Goal: Information Seeking & Learning: Learn about a topic

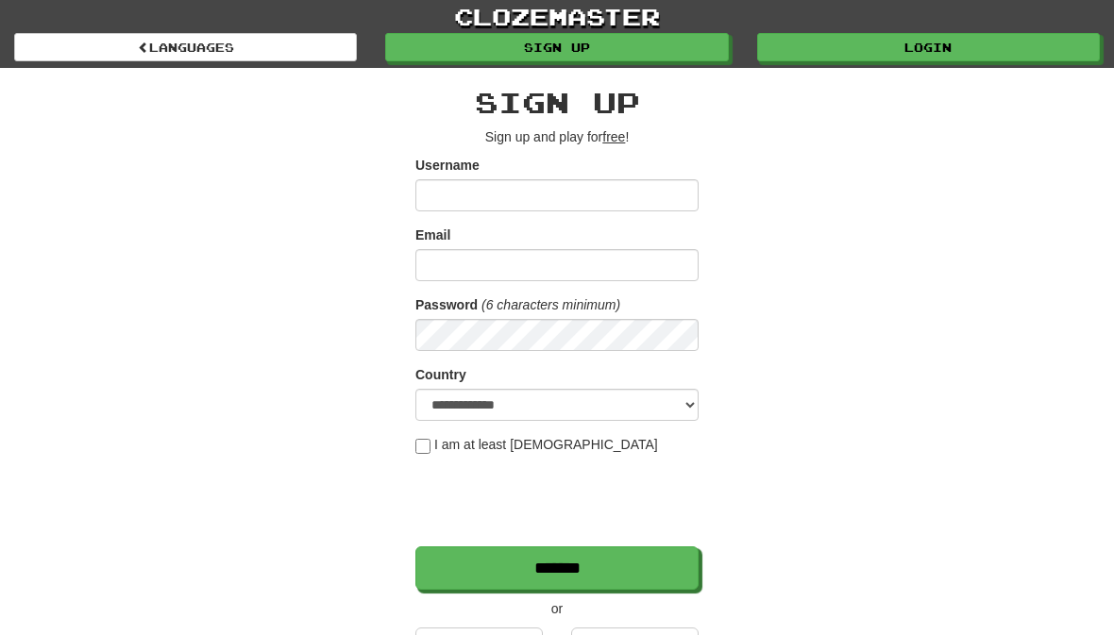
click at [931, 52] on link "Login" at bounding box center [928, 47] width 343 height 28
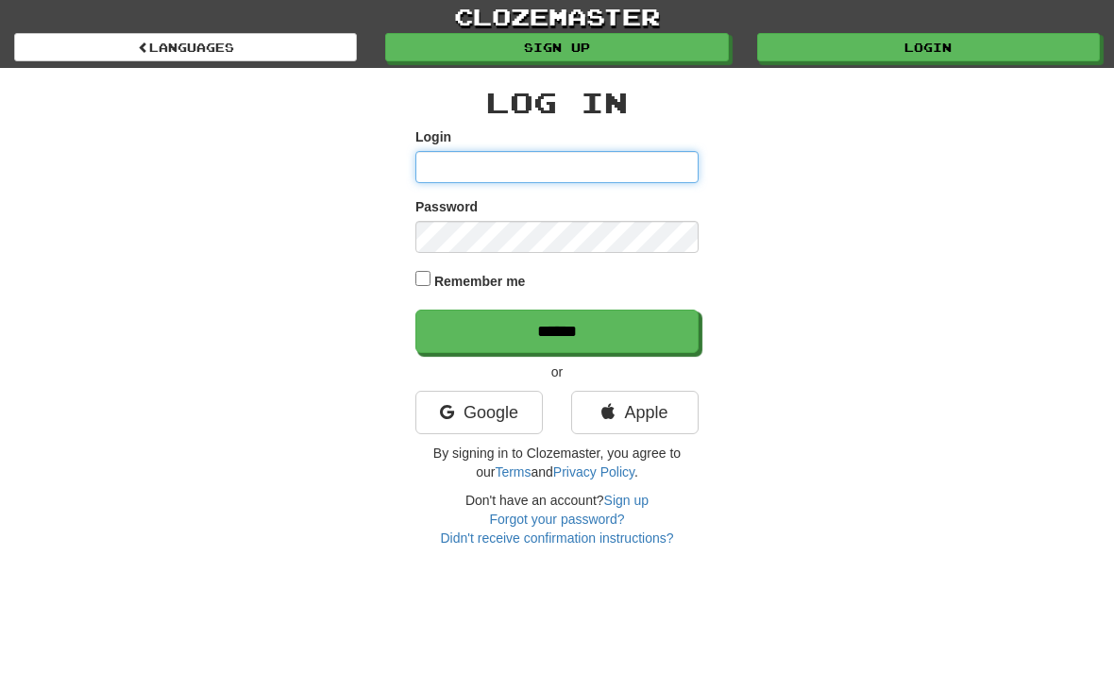
type input "*********"
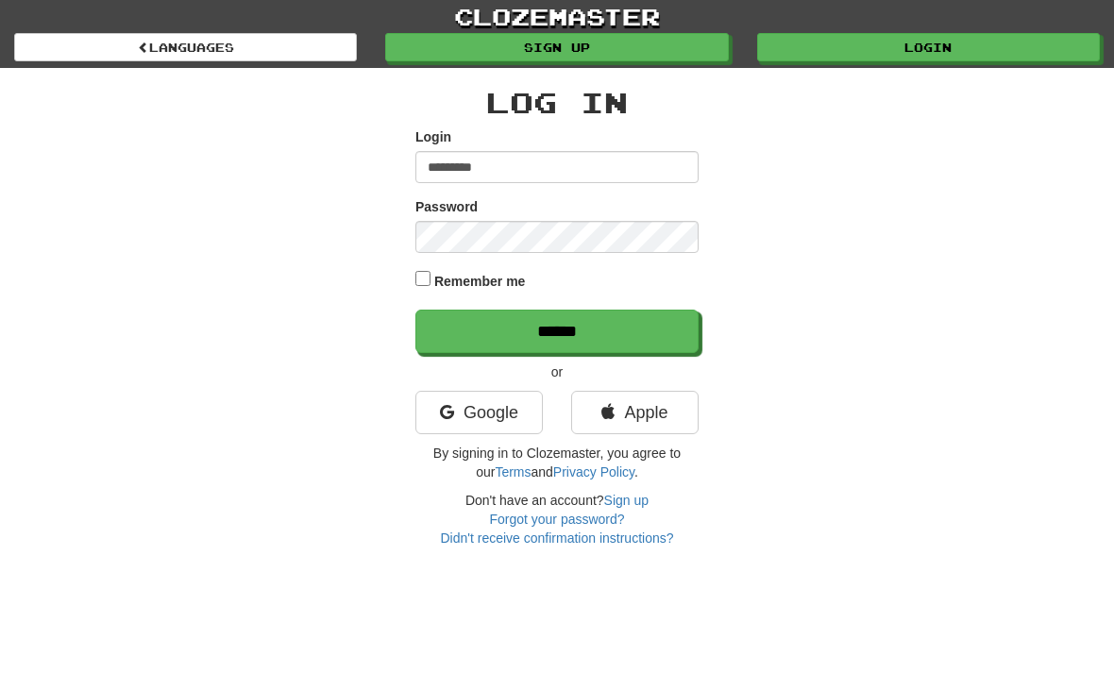
click at [557, 330] on input "******" at bounding box center [556, 331] width 283 height 43
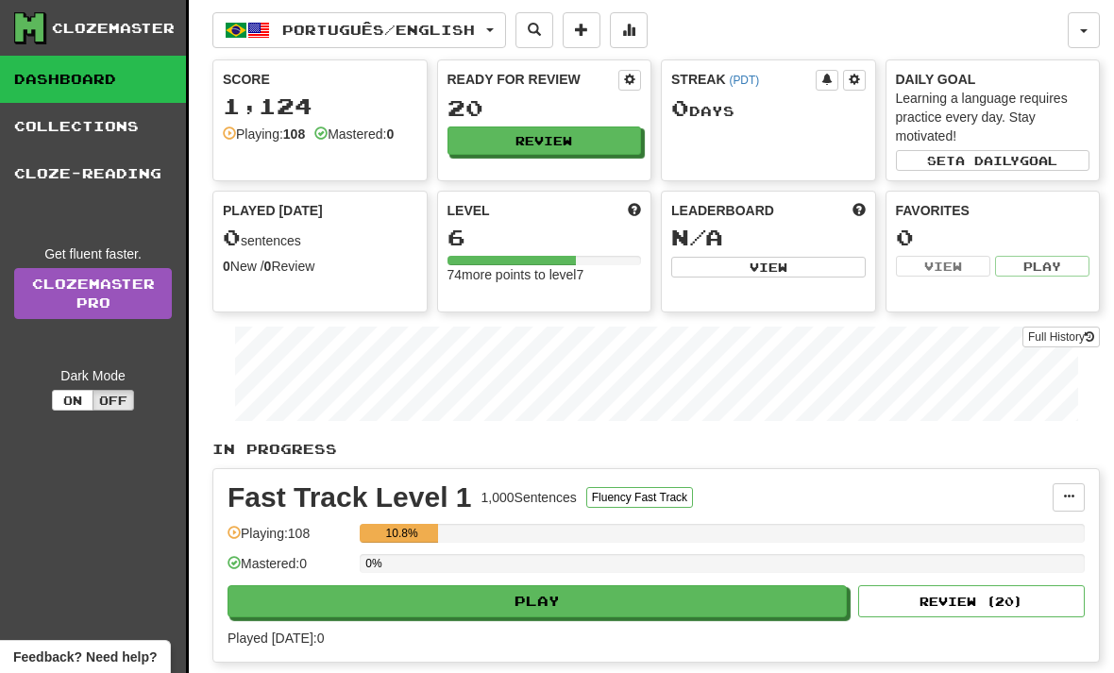
click at [554, 599] on button "Play" at bounding box center [537, 601] width 619 height 32
select select "**"
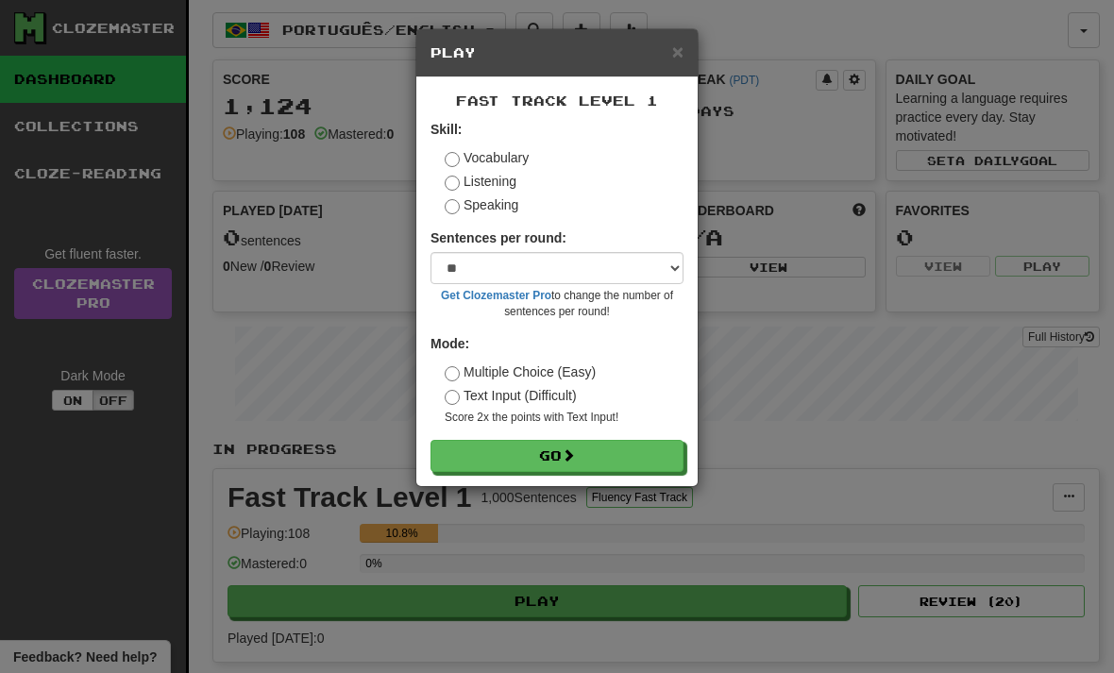
click at [560, 454] on button "Go" at bounding box center [557, 456] width 253 height 32
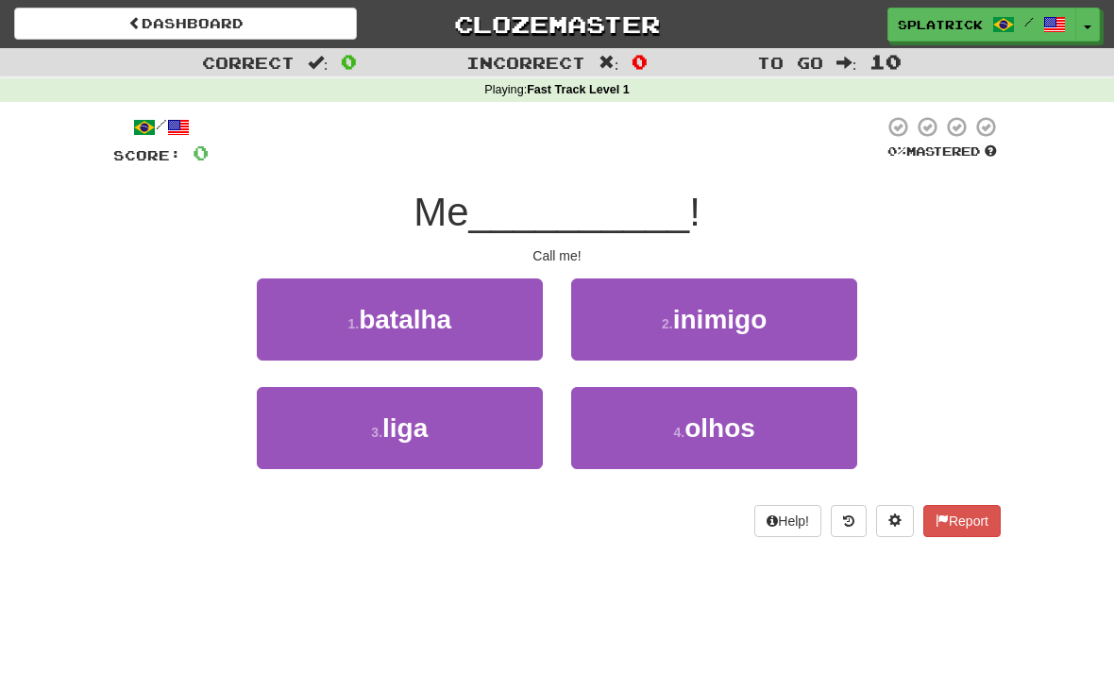
click at [402, 427] on span "liga" at bounding box center [404, 428] width 45 height 29
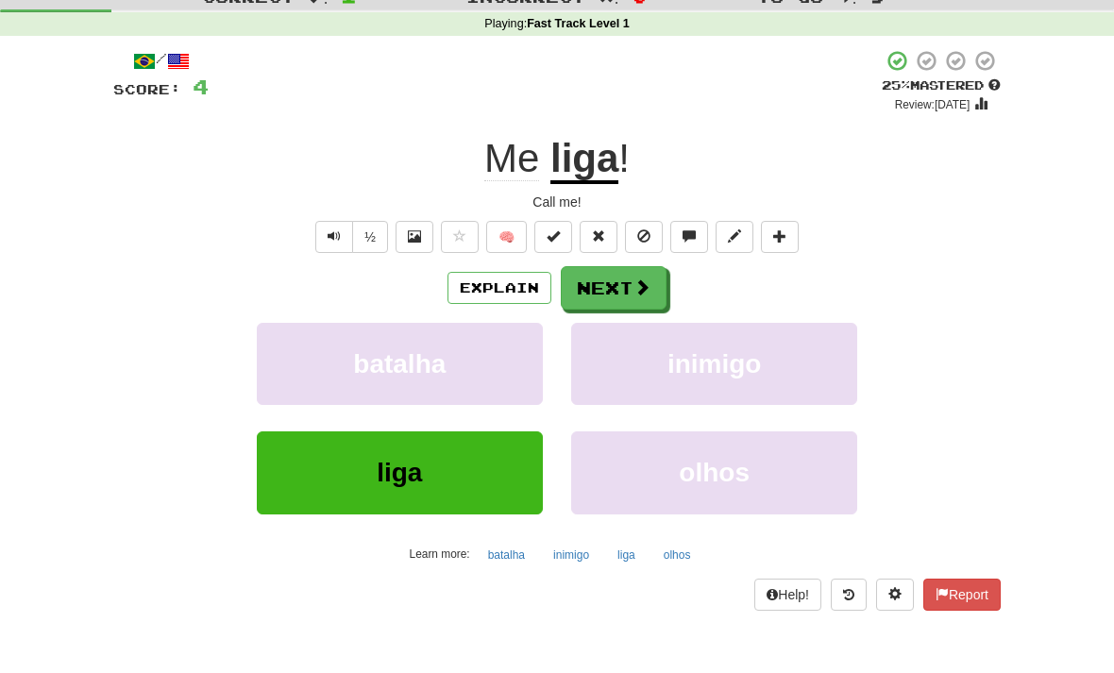
scroll to position [67, 0]
click at [617, 282] on button "Next" at bounding box center [614, 286] width 106 height 43
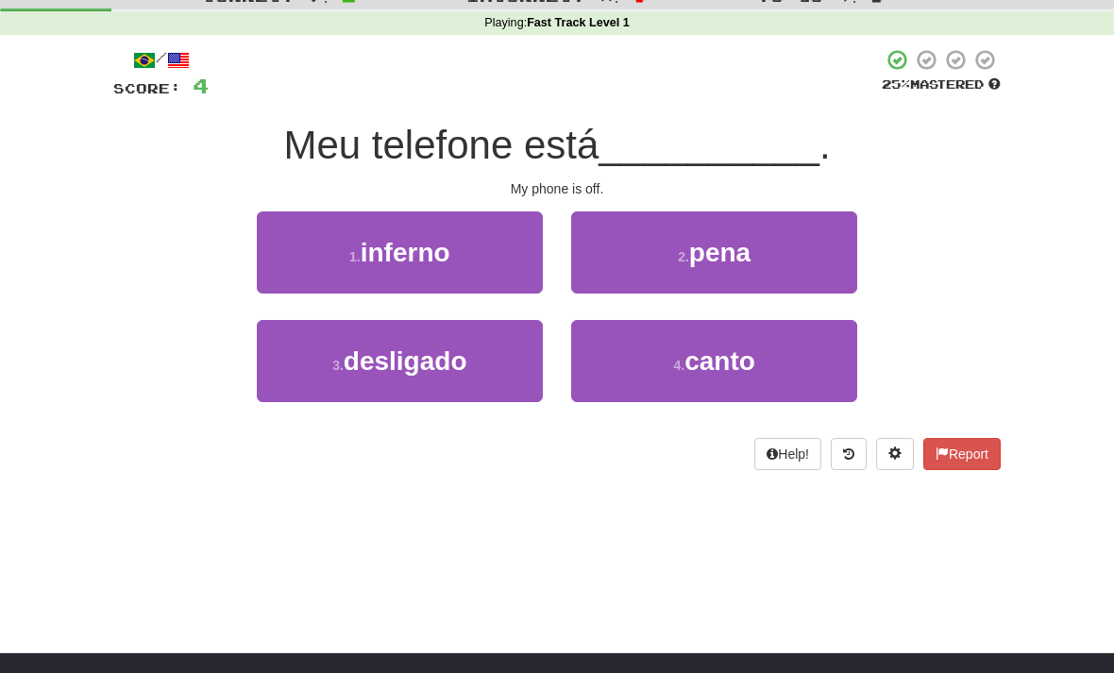
click at [419, 361] on span "desligado" at bounding box center [406, 361] width 124 height 29
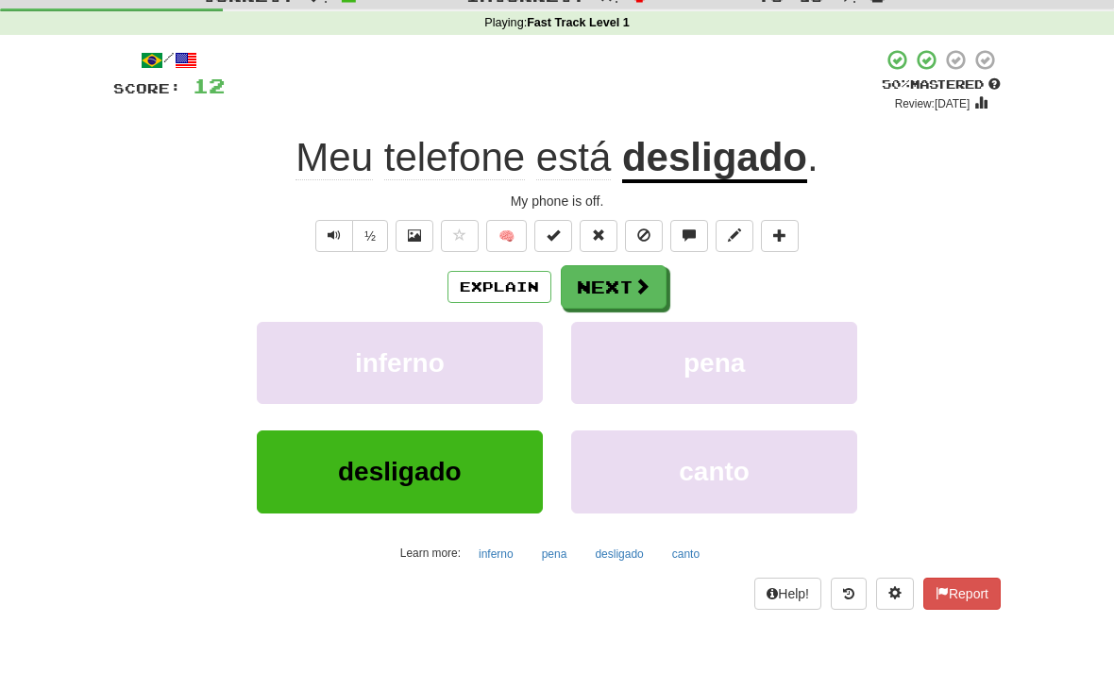
click at [624, 288] on button "Next" at bounding box center [614, 286] width 106 height 43
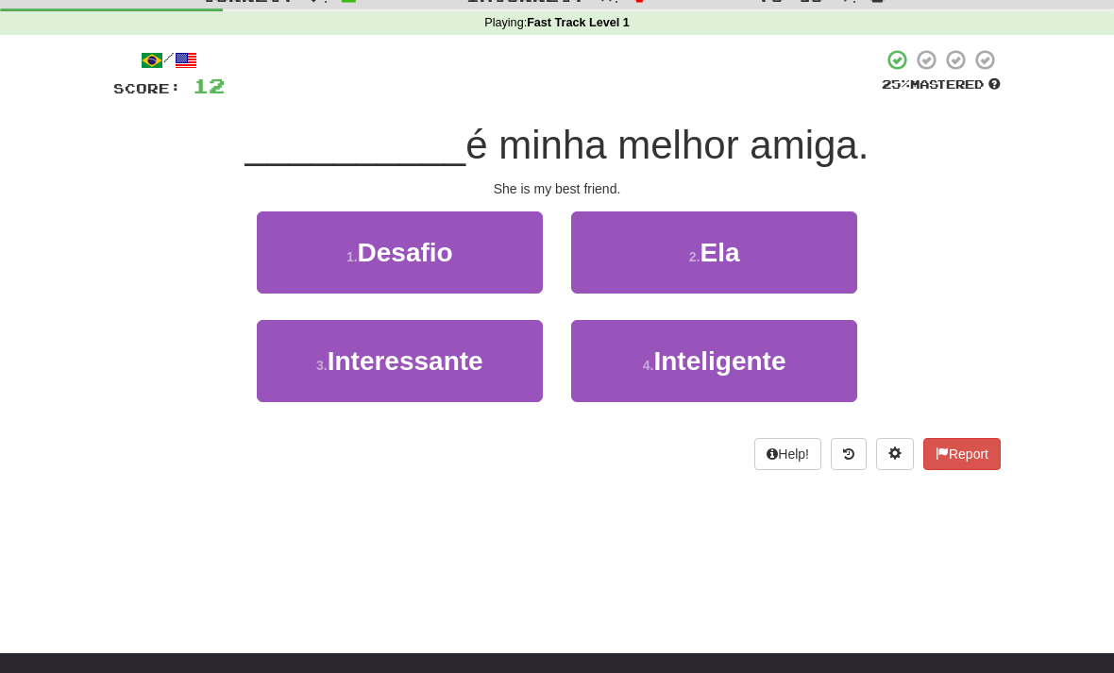
click at [718, 246] on span "Ela" at bounding box center [720, 252] width 40 height 29
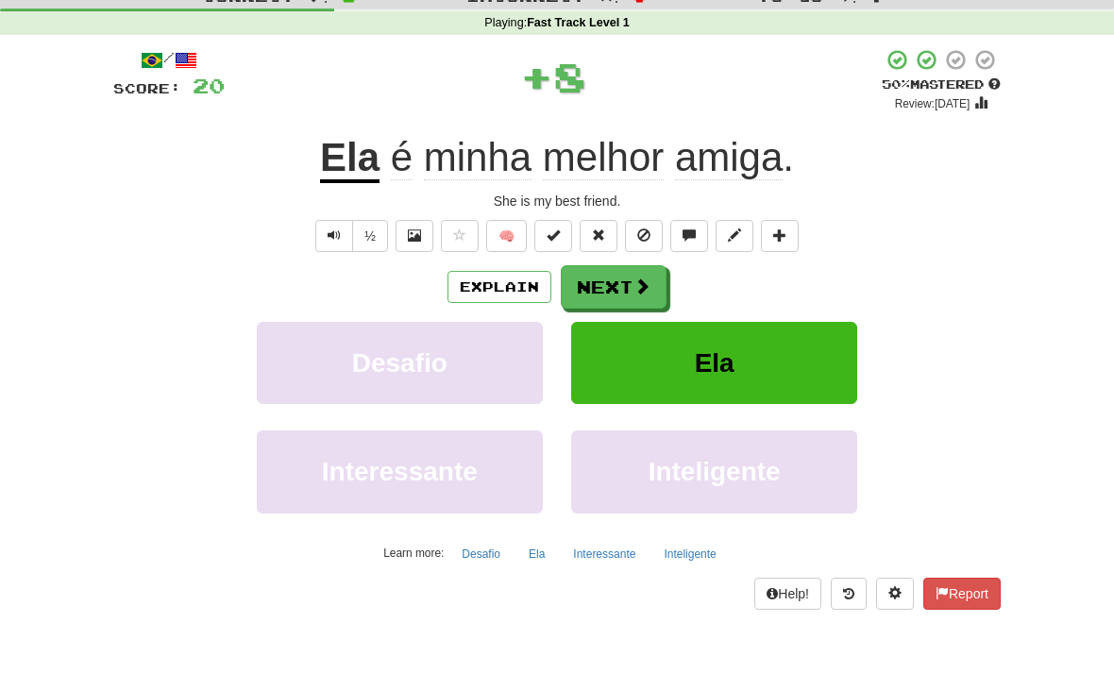
click at [624, 279] on button "Next" at bounding box center [614, 286] width 106 height 43
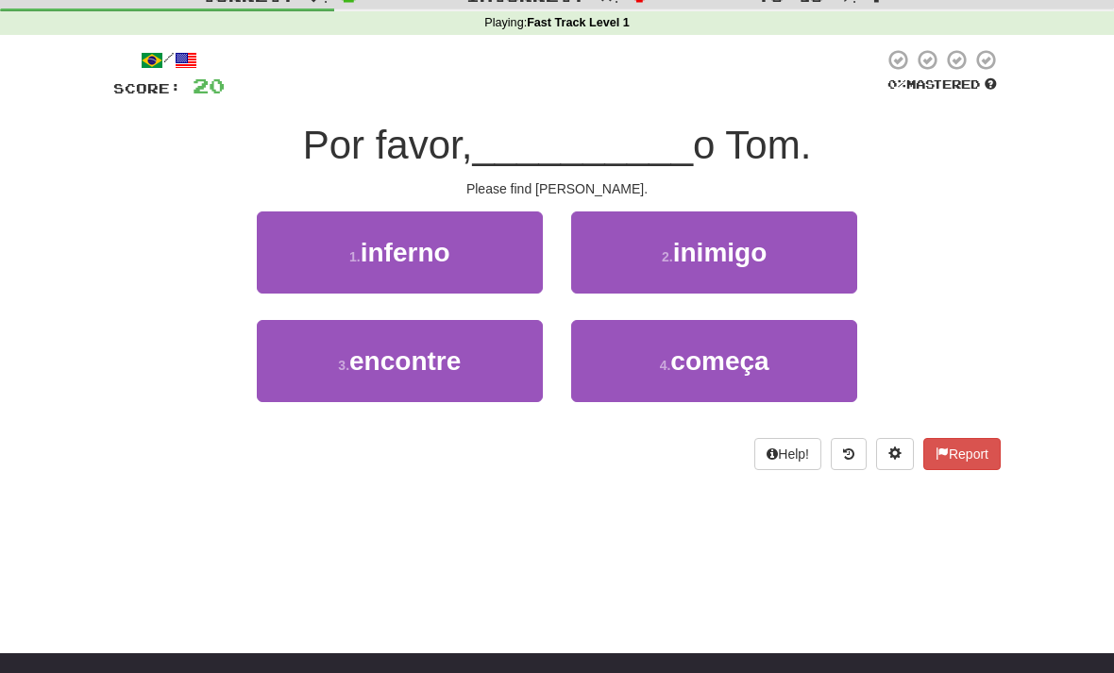
click at [441, 363] on span "encontre" at bounding box center [404, 361] width 111 height 29
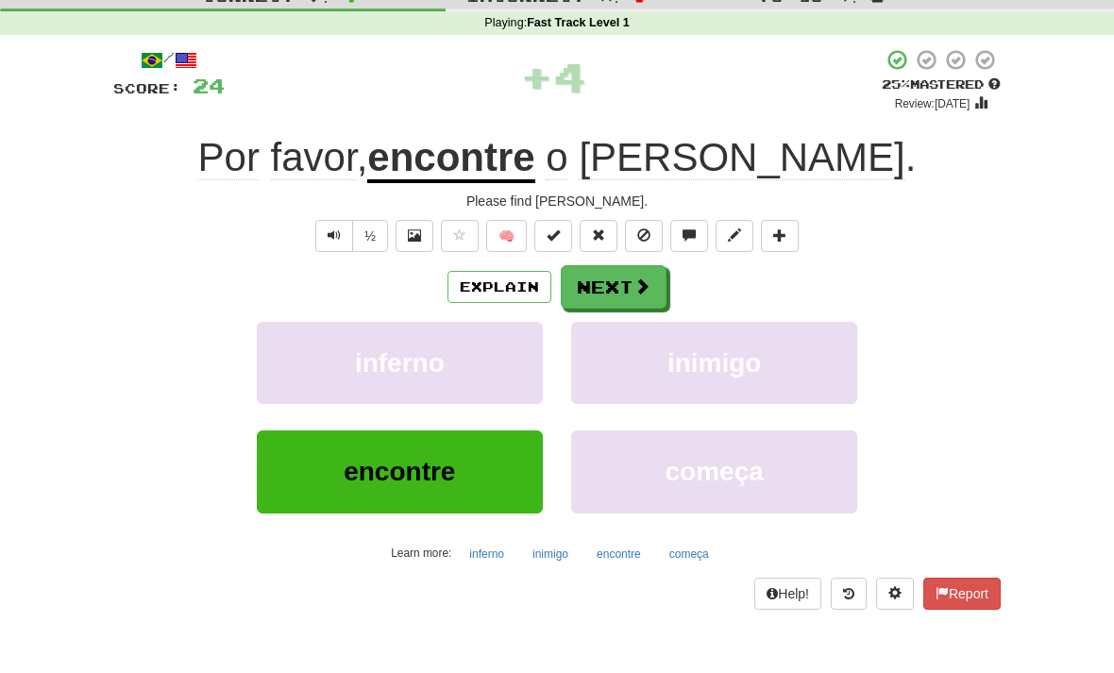
click at [626, 290] on button "Next" at bounding box center [614, 286] width 106 height 43
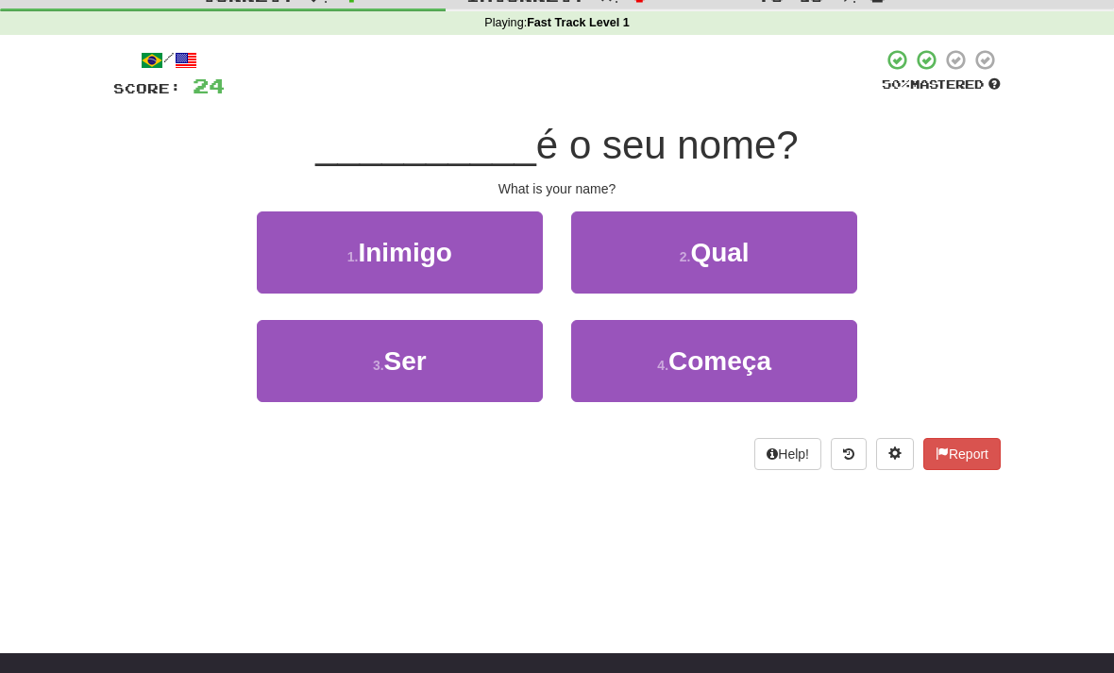
click at [705, 244] on span "Qual" at bounding box center [719, 252] width 59 height 29
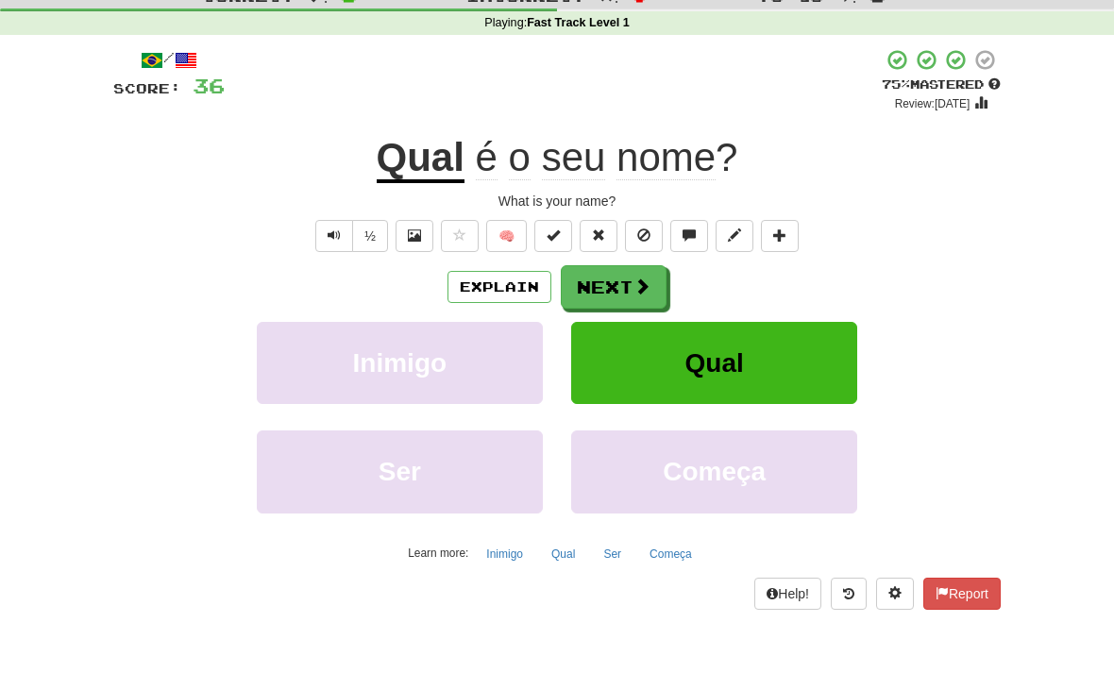
click at [620, 295] on button "Next" at bounding box center [614, 286] width 106 height 43
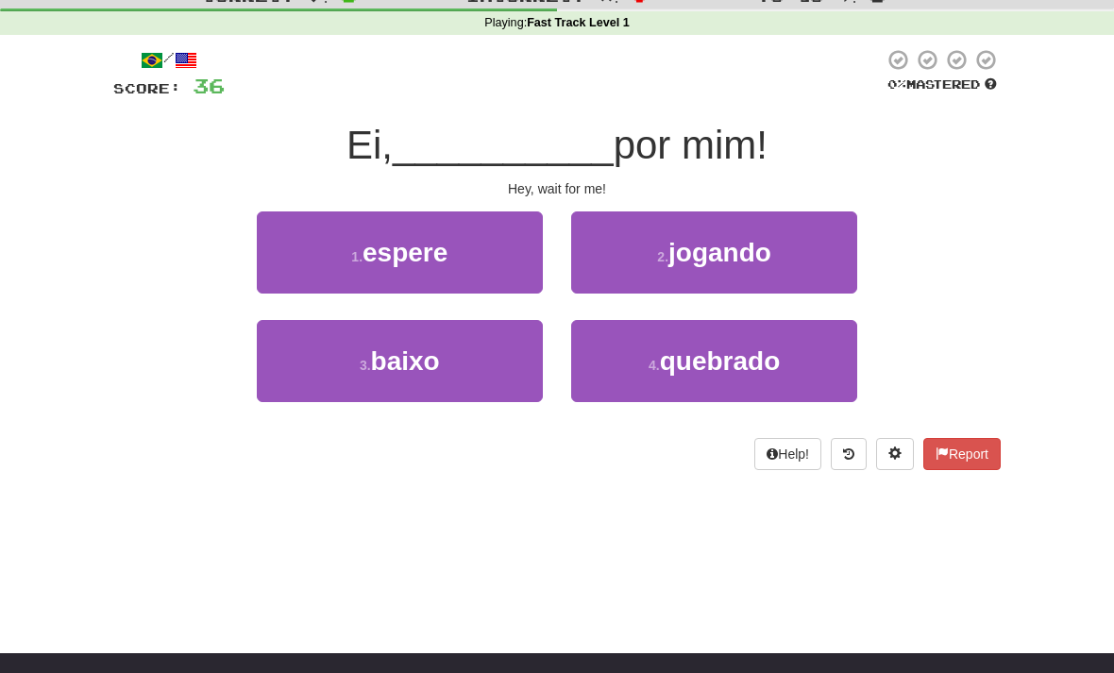
click at [451, 260] on button "1 . espere" at bounding box center [400, 252] width 286 height 82
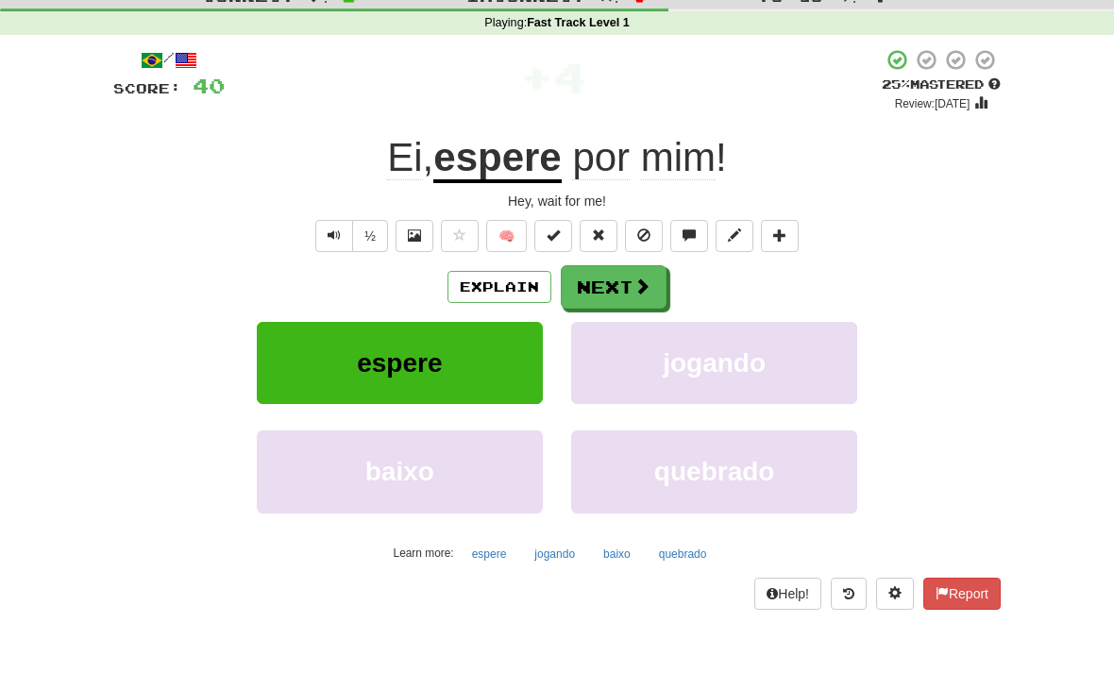
click at [629, 289] on button "Next" at bounding box center [614, 286] width 106 height 43
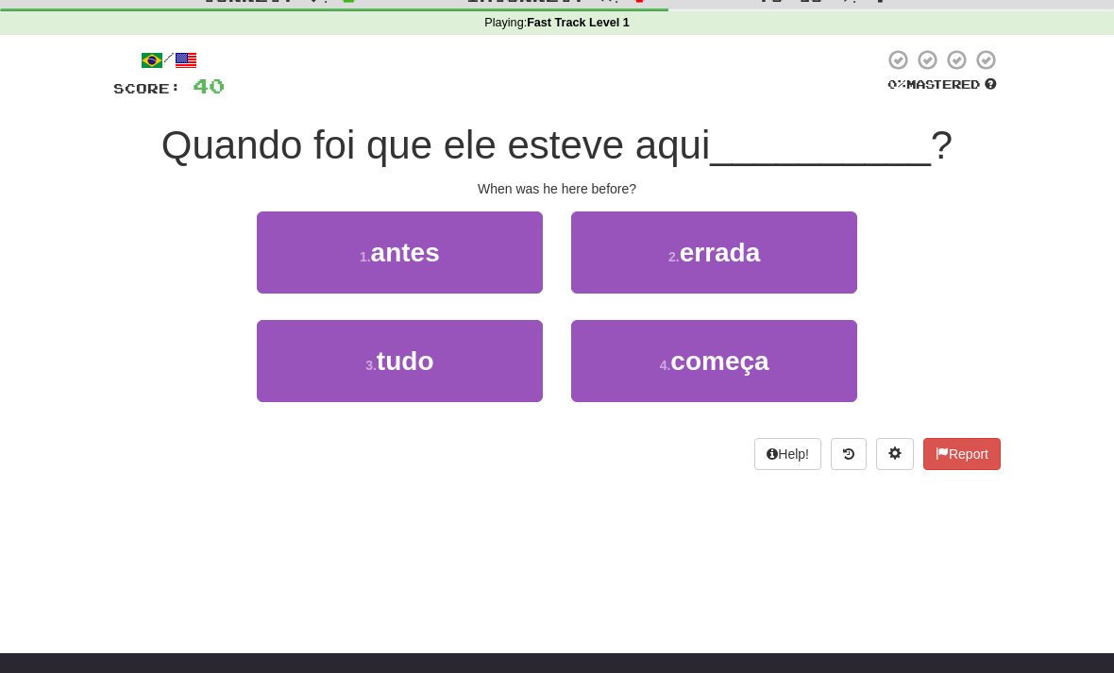
click at [420, 263] on span "antes" at bounding box center [405, 252] width 69 height 29
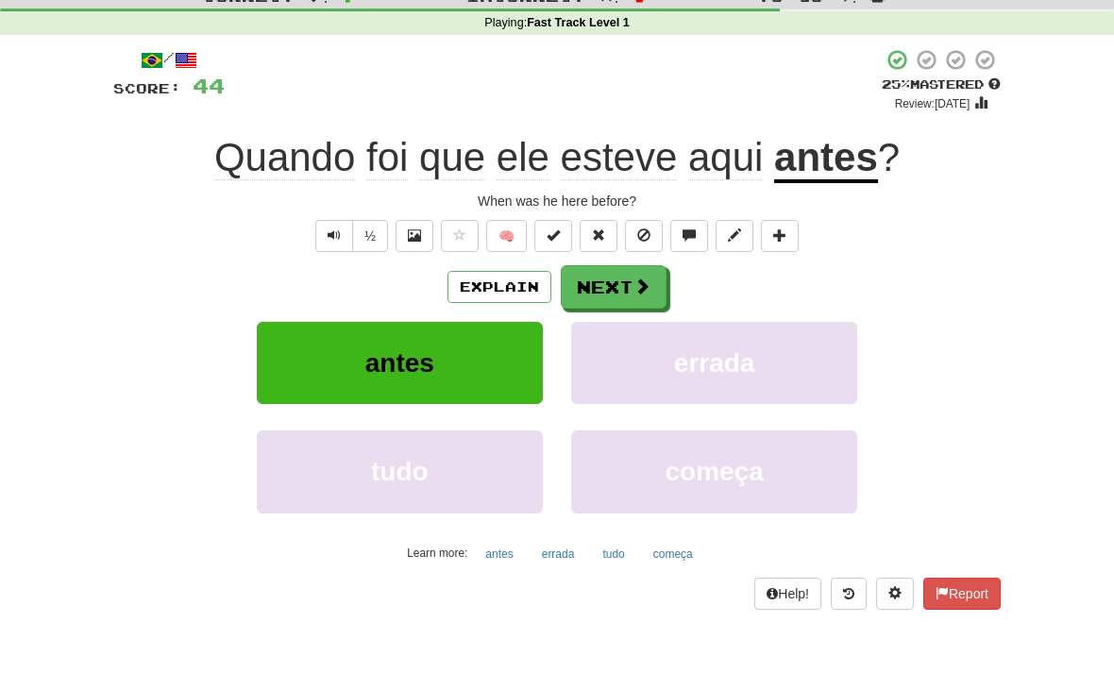
click at [624, 285] on button "Next" at bounding box center [614, 286] width 106 height 43
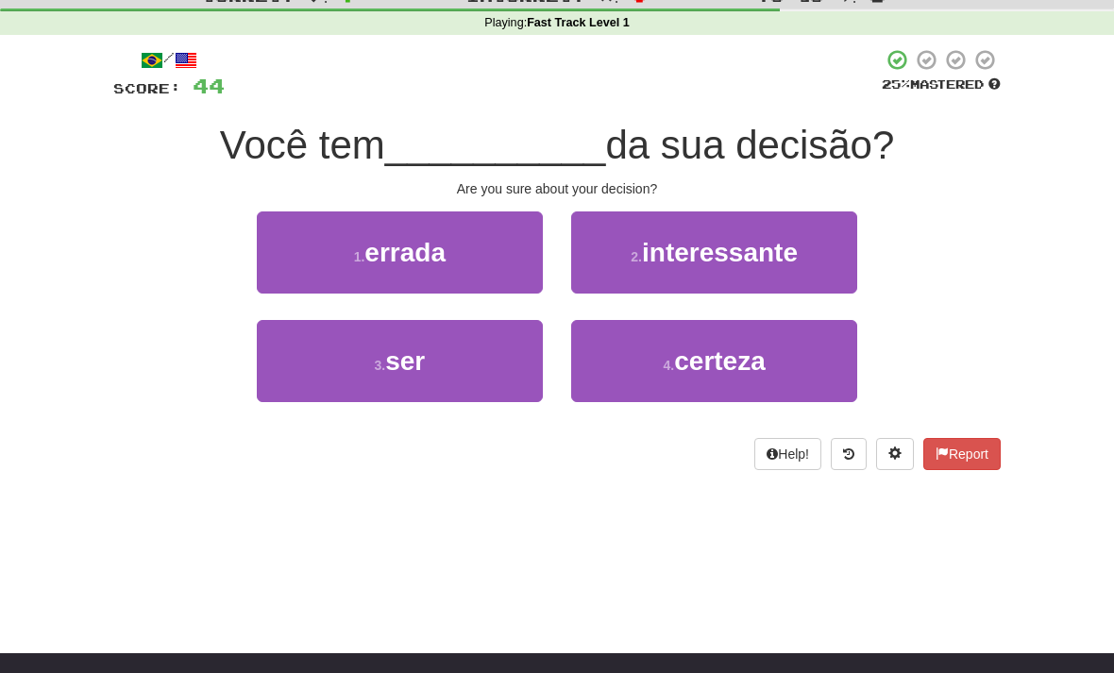
click at [722, 355] on span "certeza" at bounding box center [720, 361] width 92 height 29
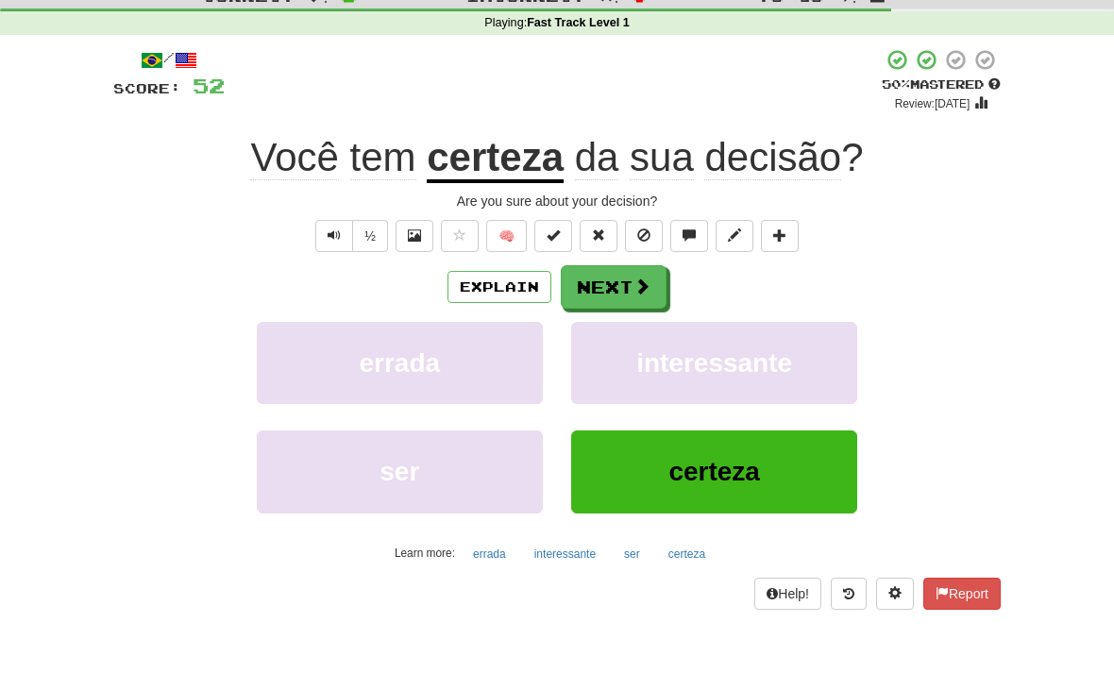
click at [626, 284] on button "Next" at bounding box center [614, 286] width 106 height 43
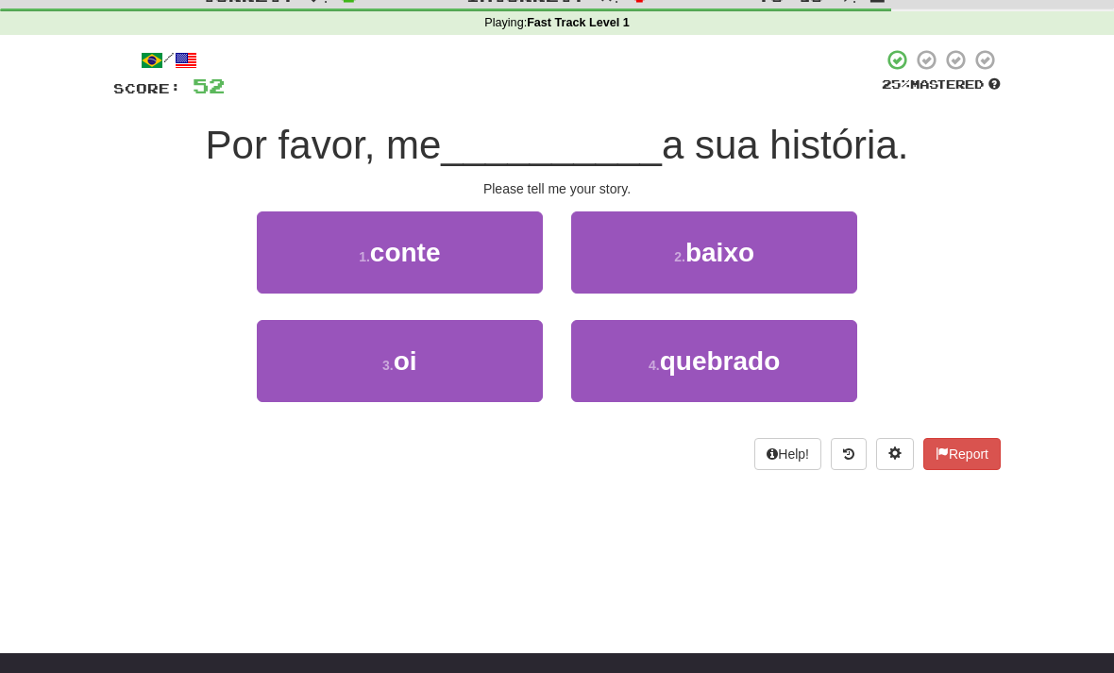
click at [439, 241] on span "conte" at bounding box center [405, 252] width 71 height 29
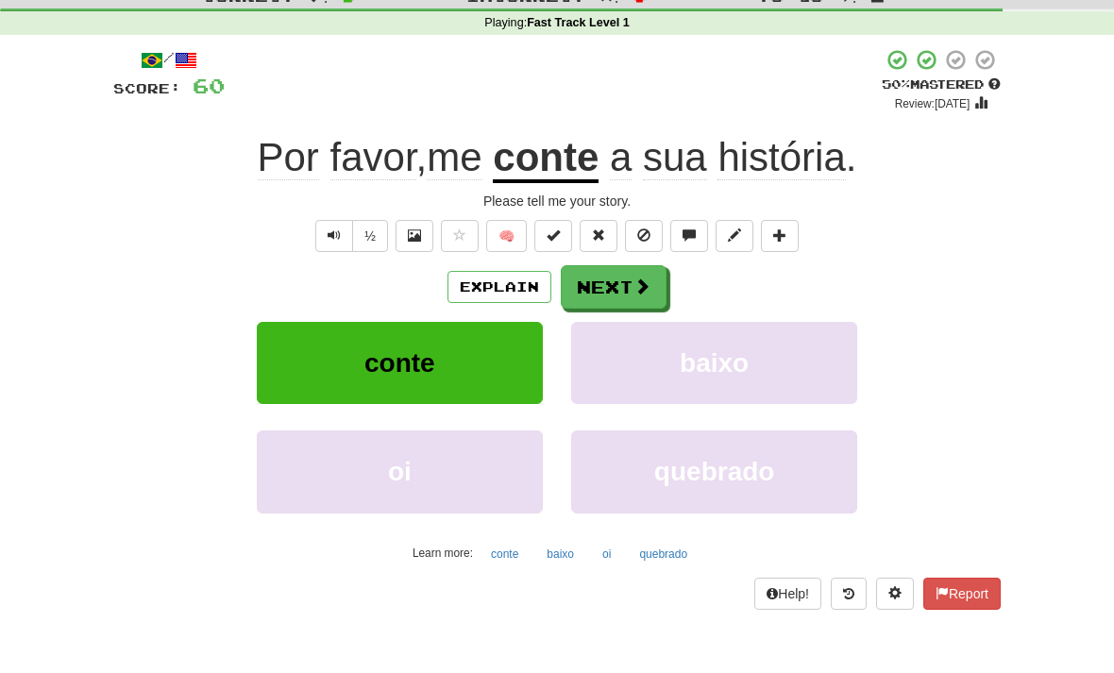
click at [620, 281] on button "Next" at bounding box center [614, 286] width 106 height 43
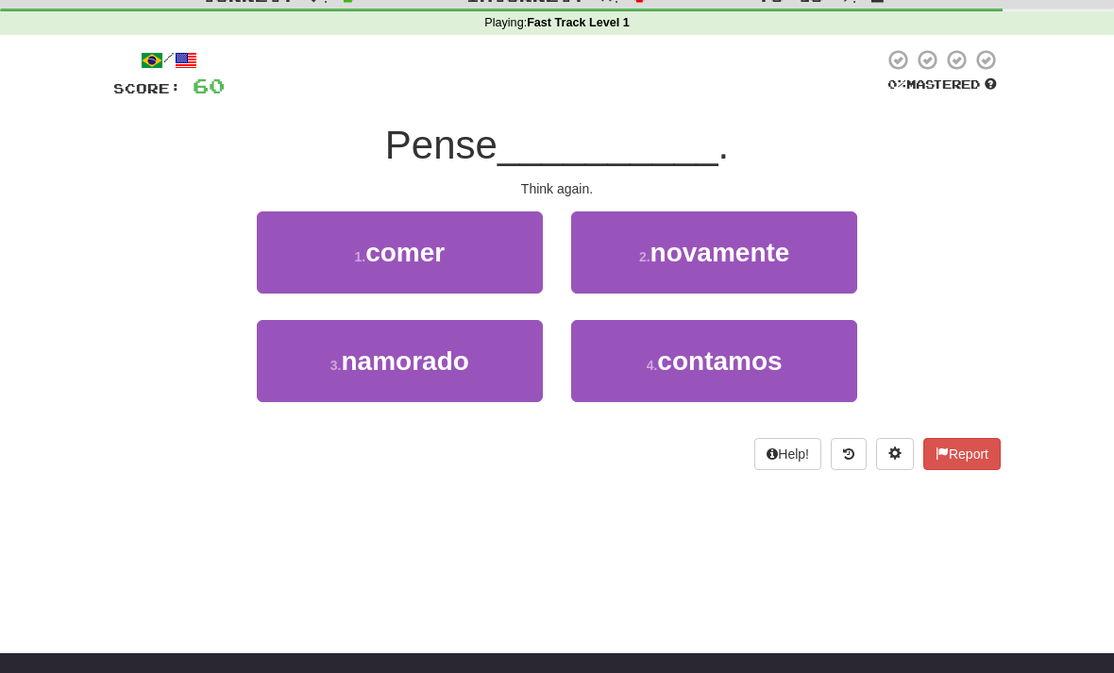
click at [734, 239] on span "novamente" at bounding box center [721, 252] width 140 height 29
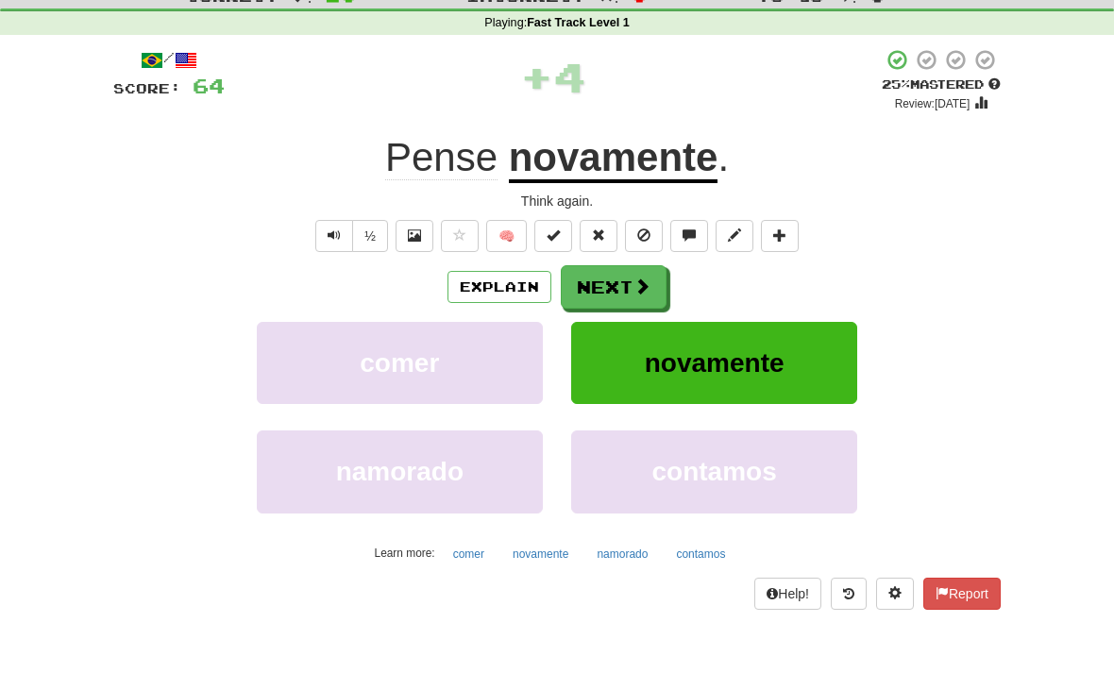
click at [618, 281] on button "Next" at bounding box center [614, 286] width 106 height 43
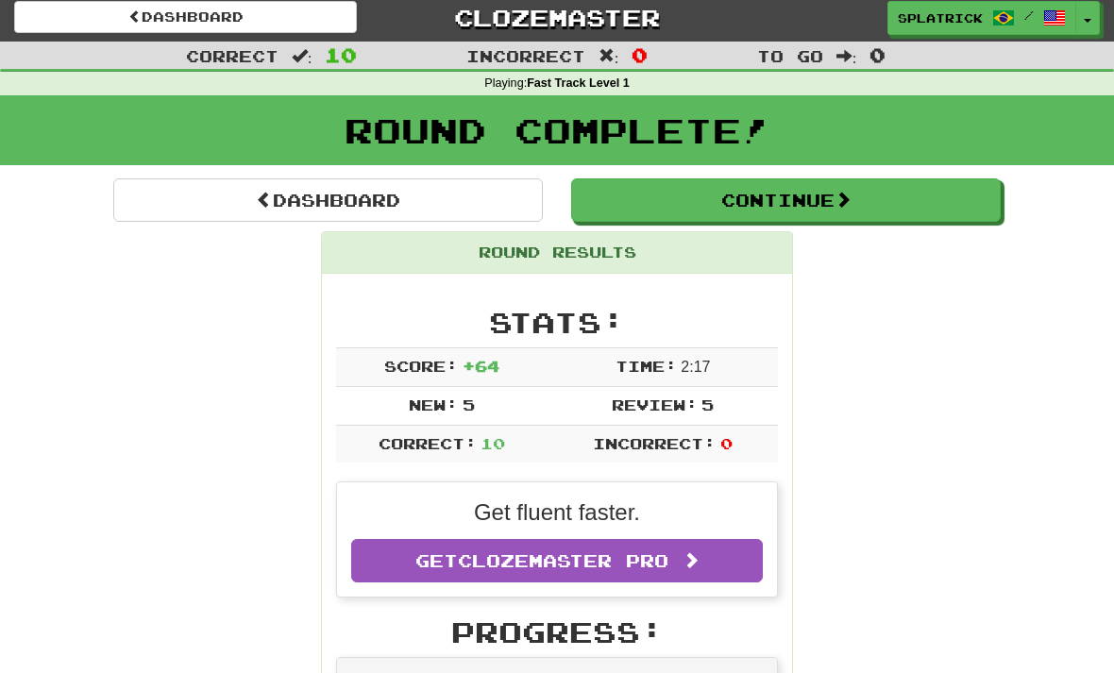
scroll to position [0, 0]
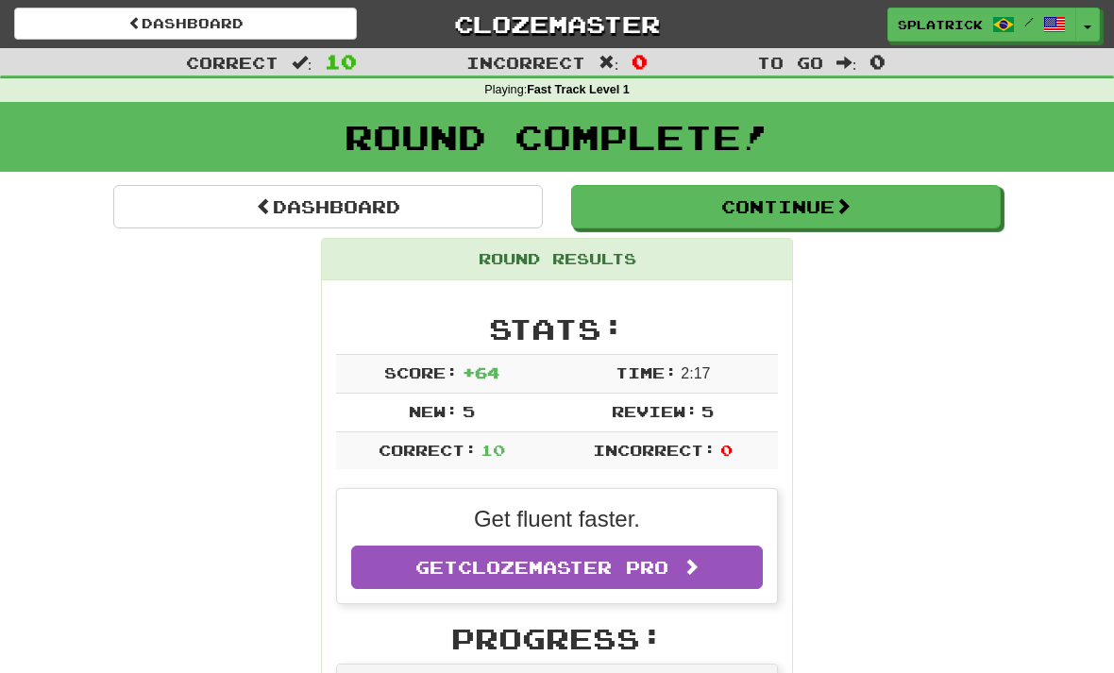
click at [800, 208] on button "Continue" at bounding box center [786, 206] width 430 height 43
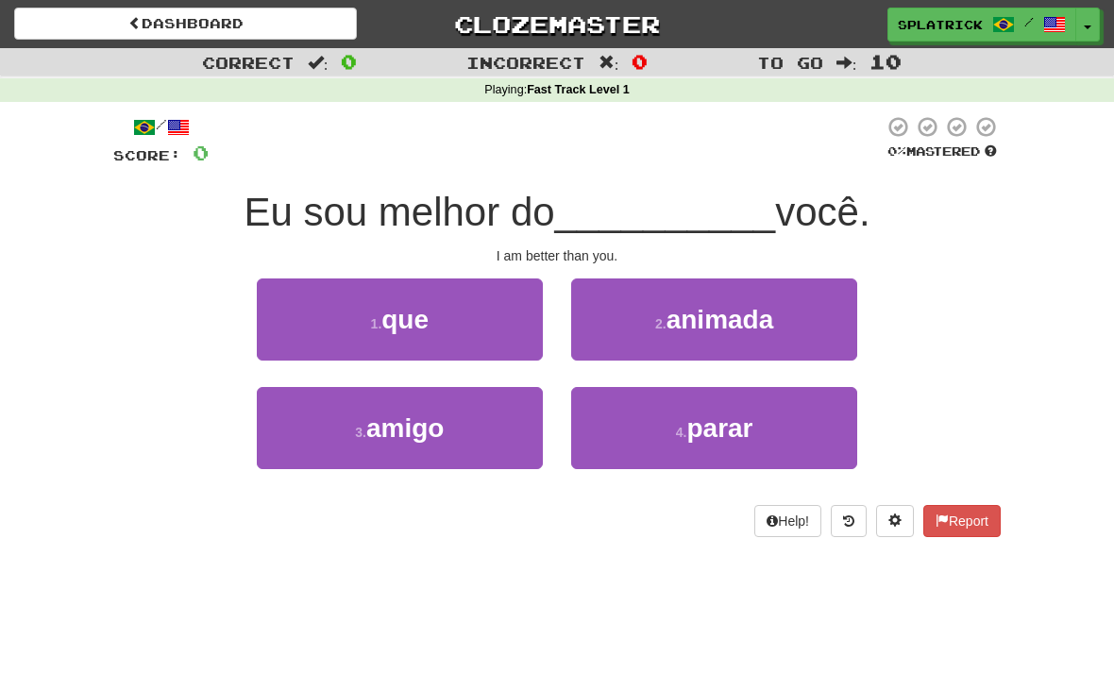
click at [751, 421] on span "parar" at bounding box center [719, 428] width 66 height 29
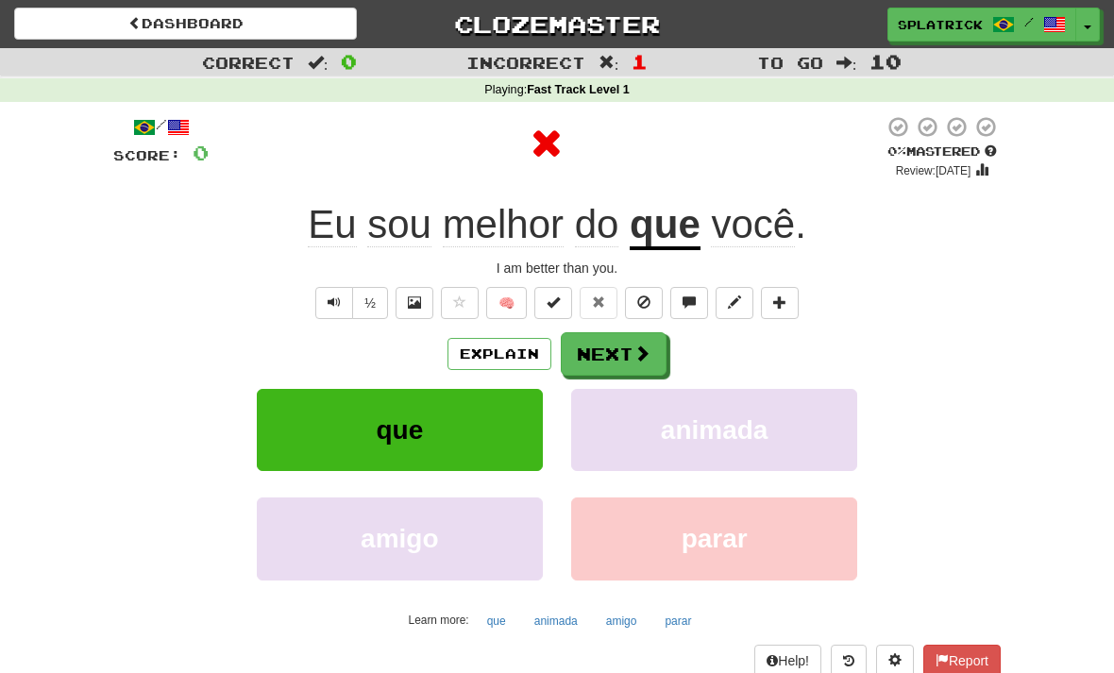
click at [603, 356] on button "Next" at bounding box center [614, 353] width 106 height 43
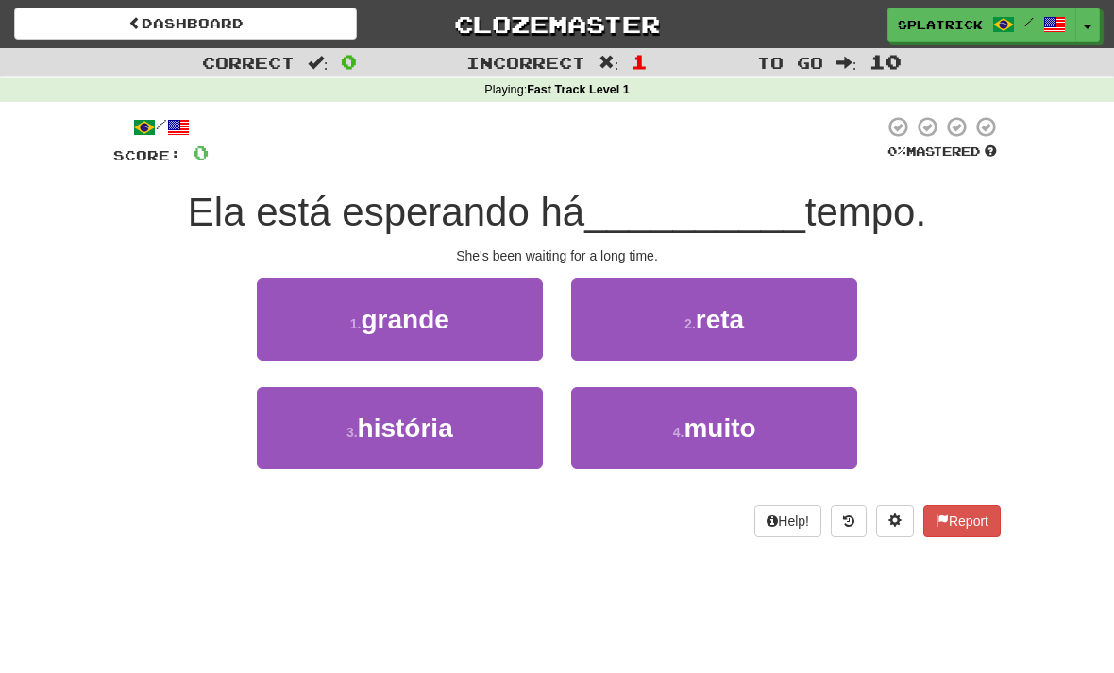
click at [430, 316] on span "grande" at bounding box center [405, 319] width 88 height 29
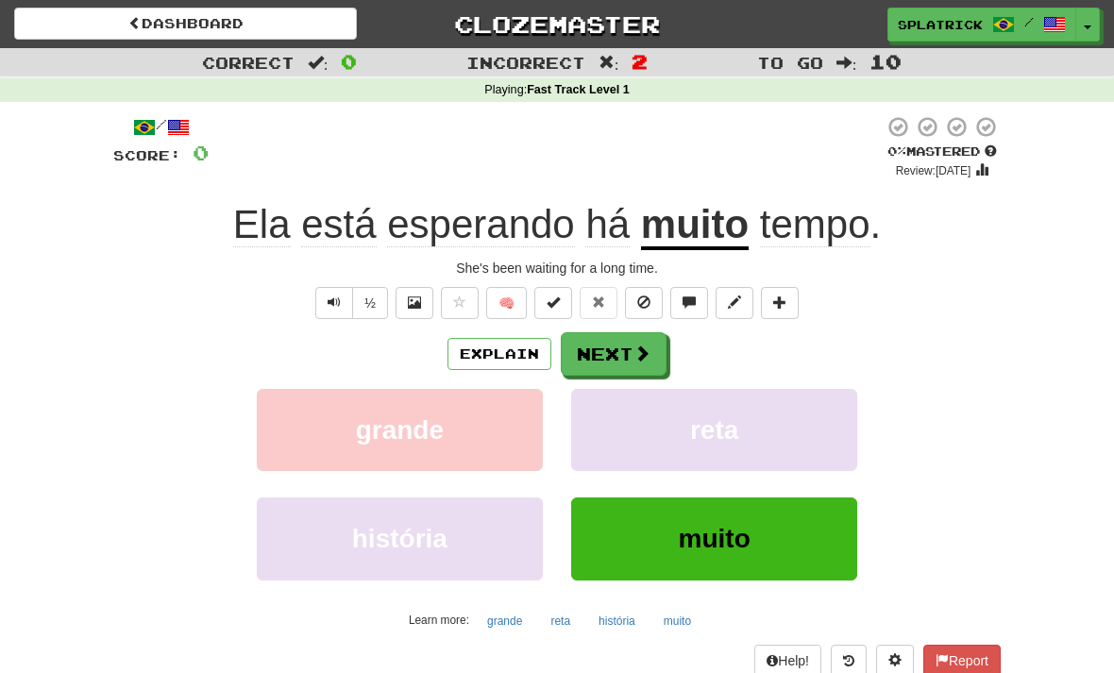
click at [624, 354] on button "Next" at bounding box center [614, 353] width 106 height 43
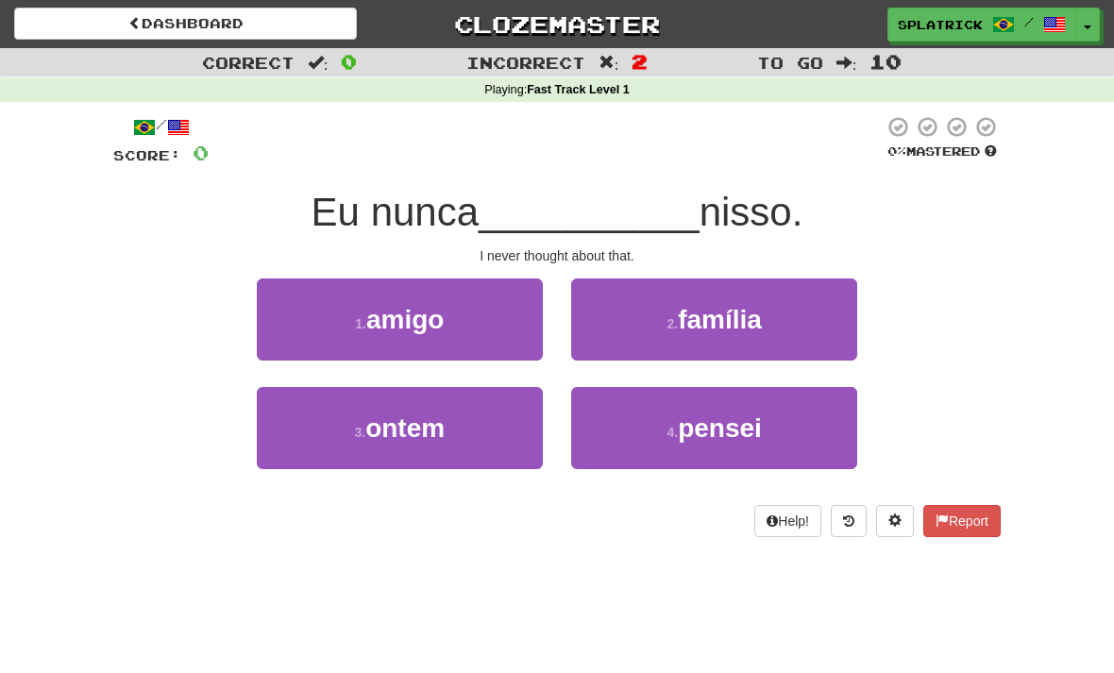
click at [735, 420] on span "pensei" at bounding box center [720, 428] width 84 height 29
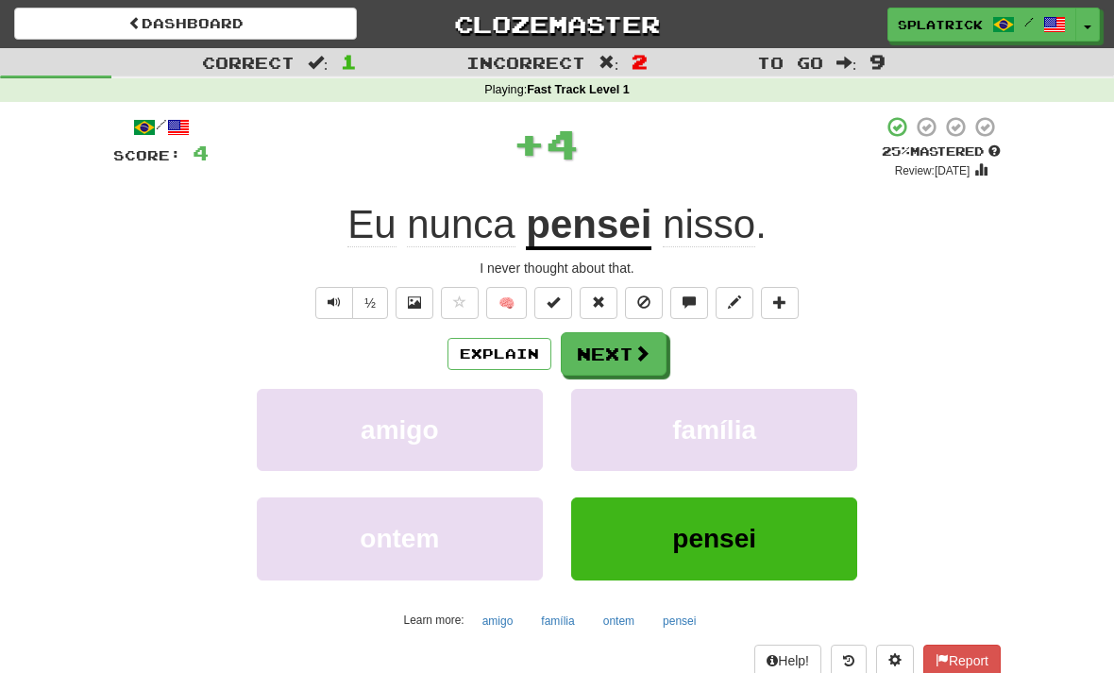
click at [624, 347] on button "Next" at bounding box center [614, 353] width 106 height 43
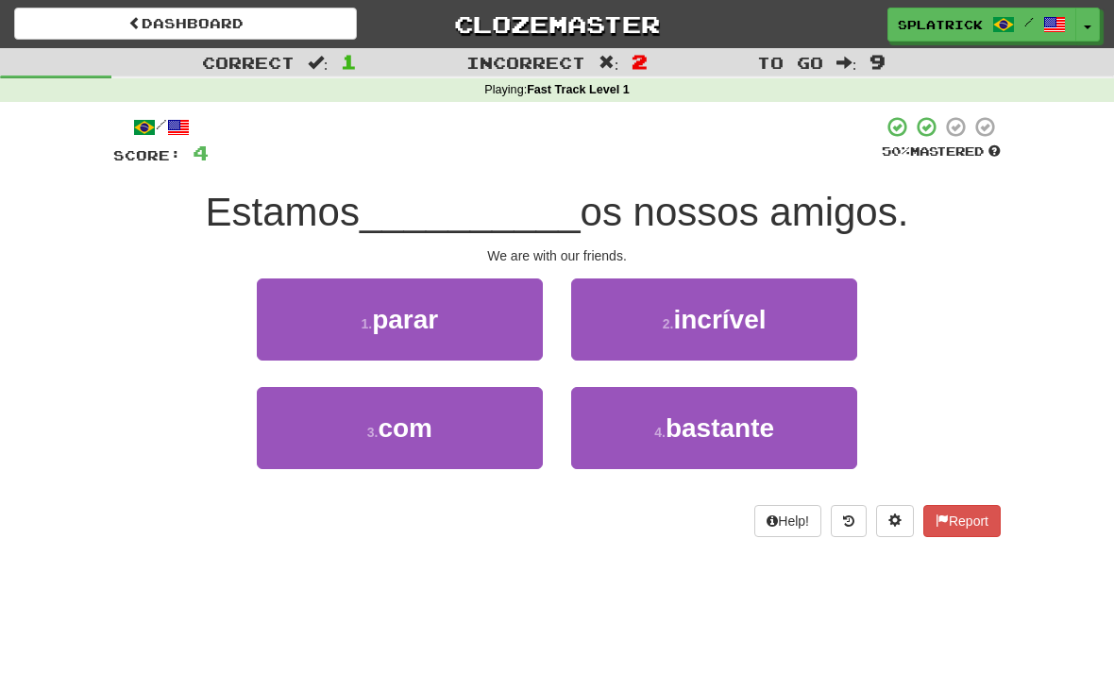
click at [396, 433] on span "com" at bounding box center [405, 428] width 55 height 29
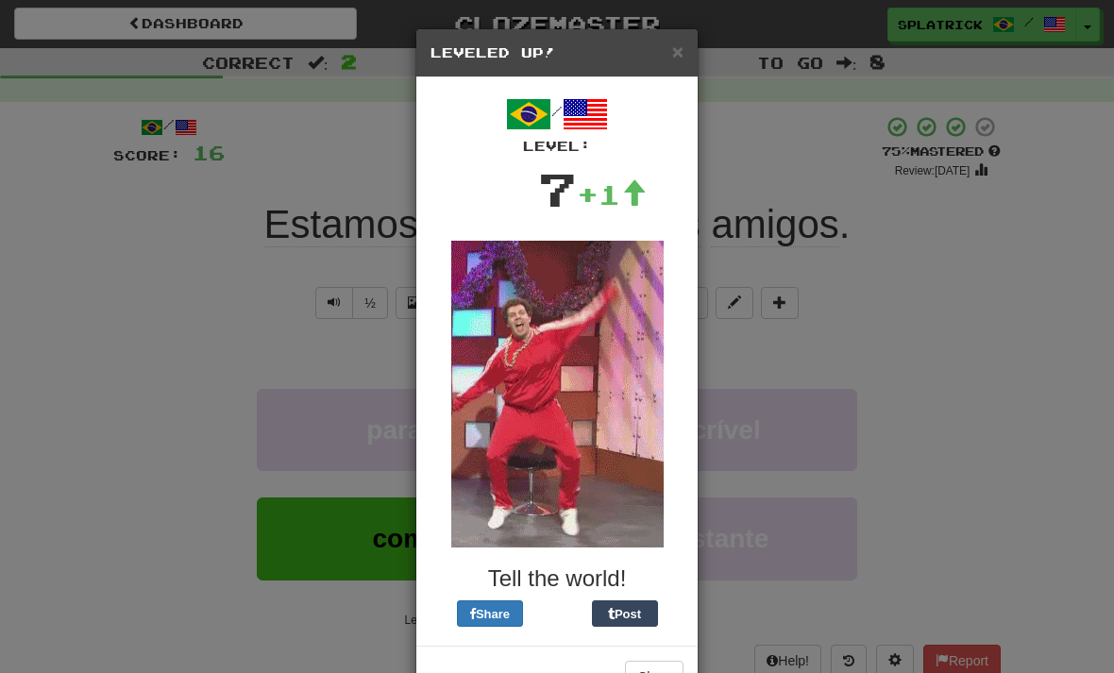
click at [1015, 391] on div "× Leveled Up! / Level: 7 +1 Tell the world! Share Post Close" at bounding box center [557, 336] width 1114 height 673
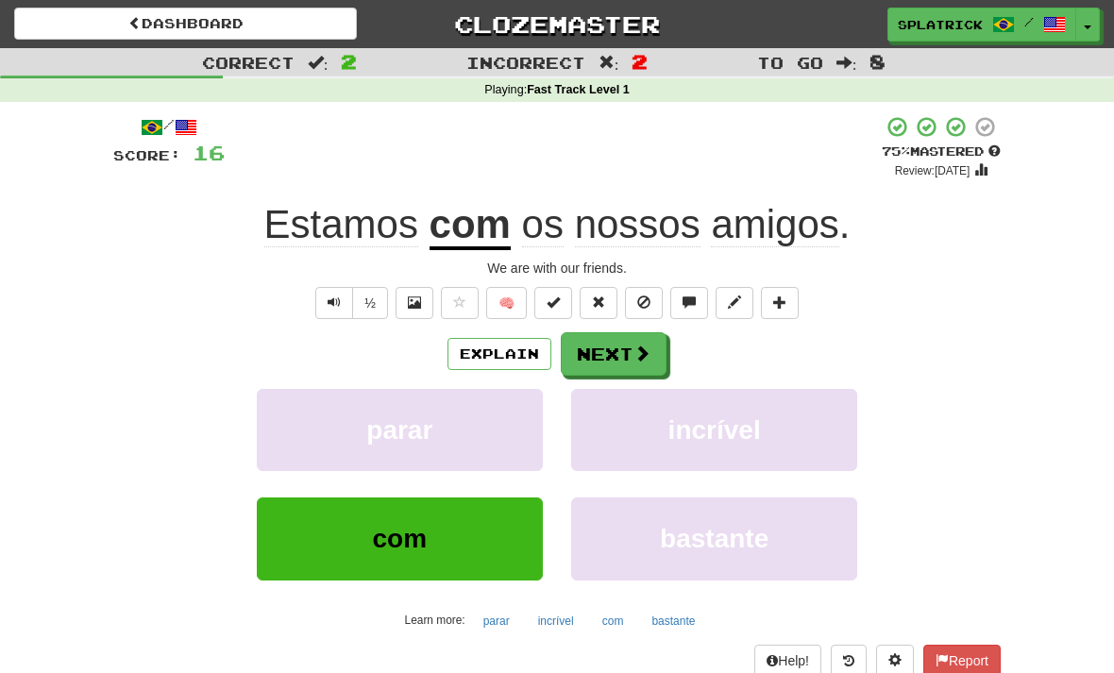
click at [622, 354] on button "Next" at bounding box center [614, 353] width 106 height 43
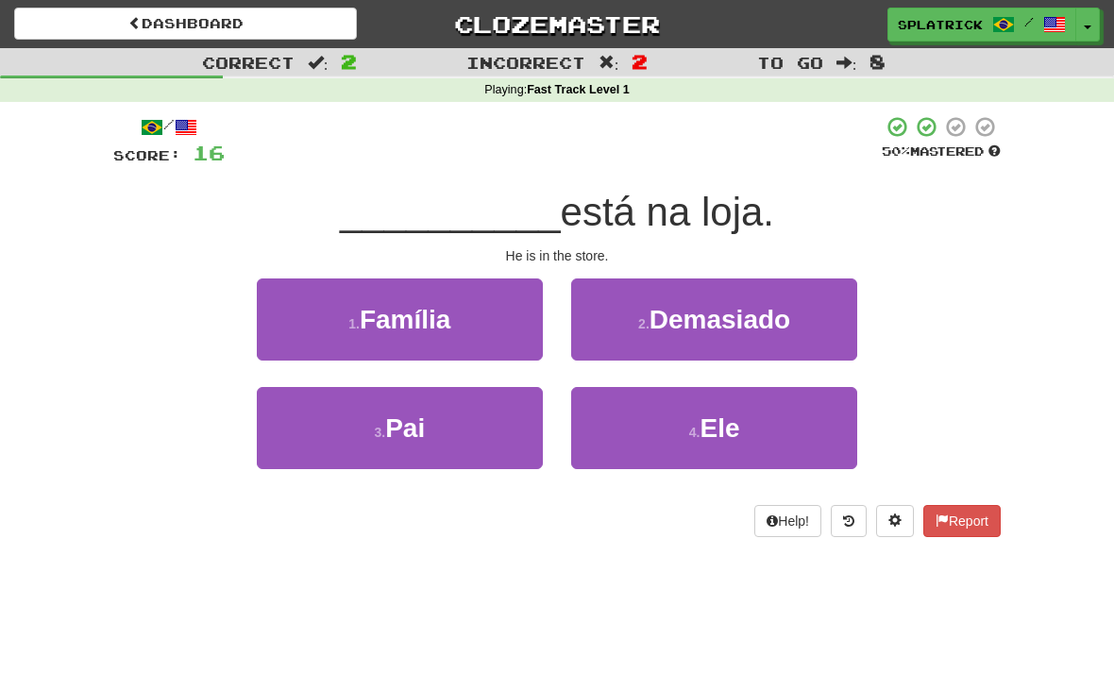
click at [733, 421] on span "Ele" at bounding box center [720, 428] width 40 height 29
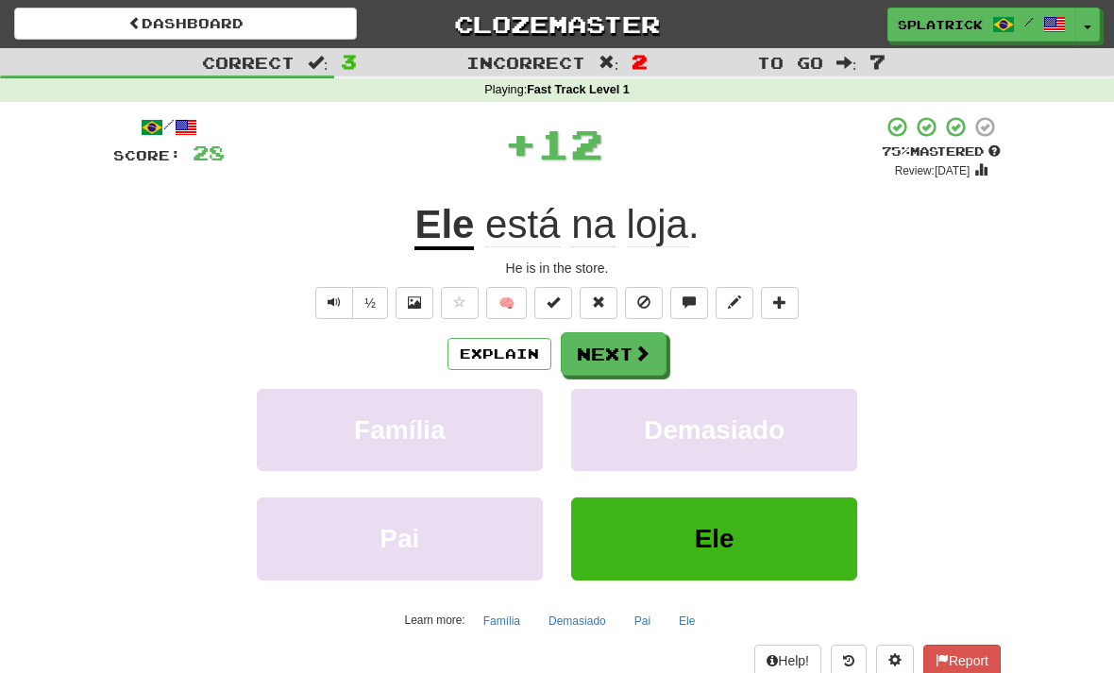
click at [627, 360] on button "Next" at bounding box center [614, 353] width 106 height 43
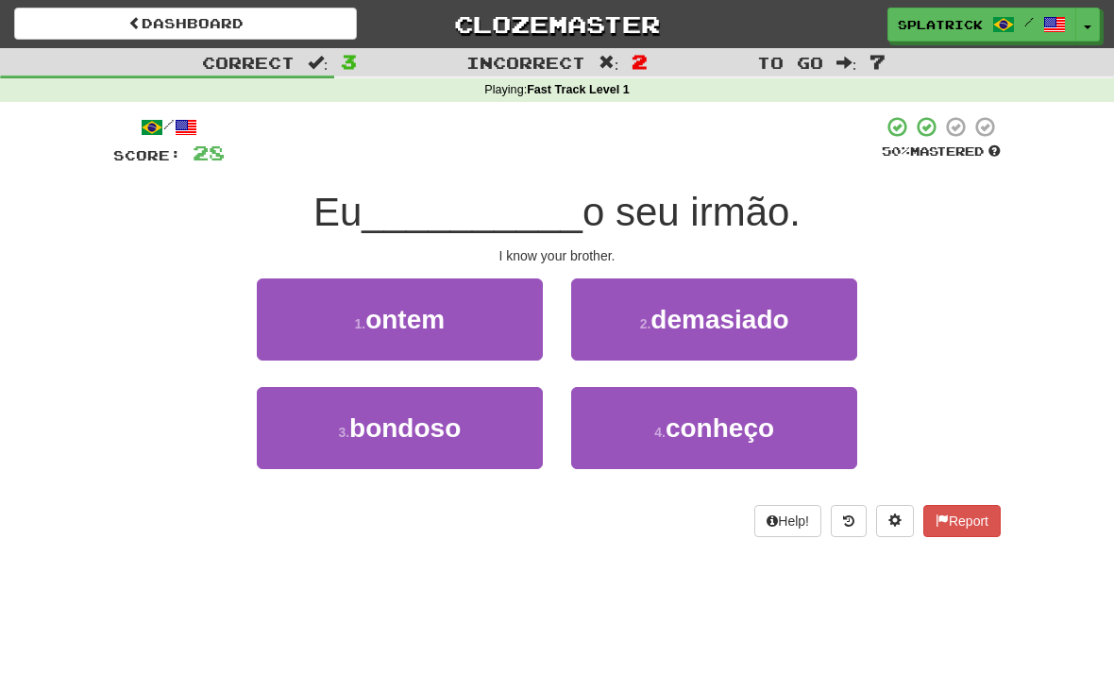
click at [715, 431] on span "conheço" at bounding box center [720, 428] width 109 height 29
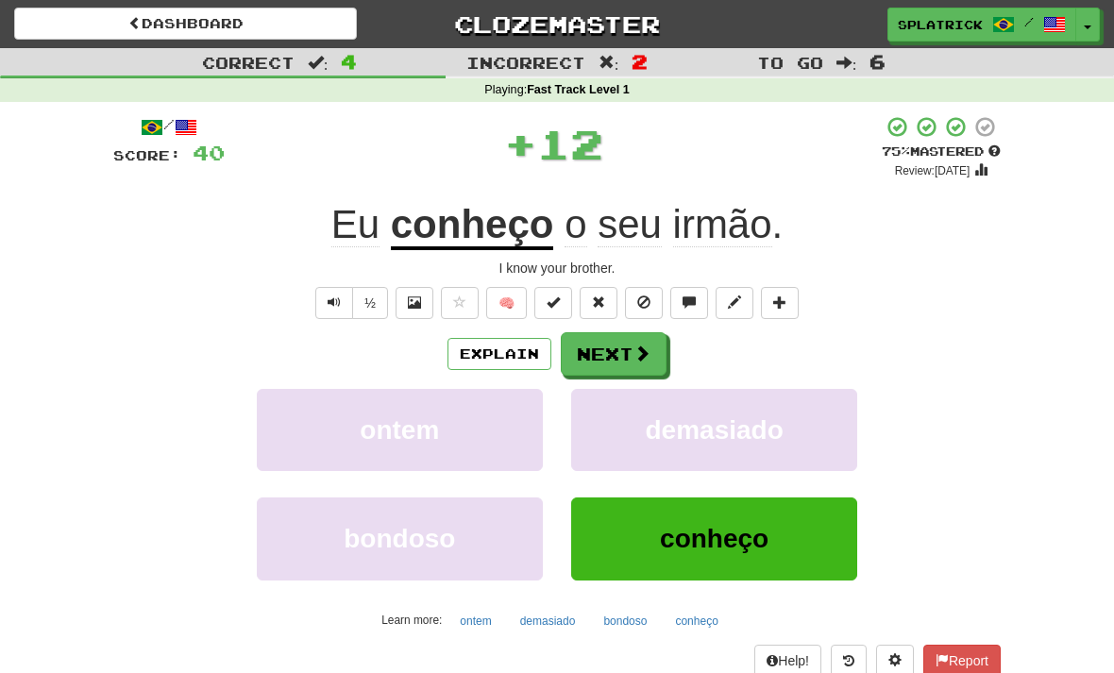
click at [614, 359] on button "Next" at bounding box center [614, 353] width 106 height 43
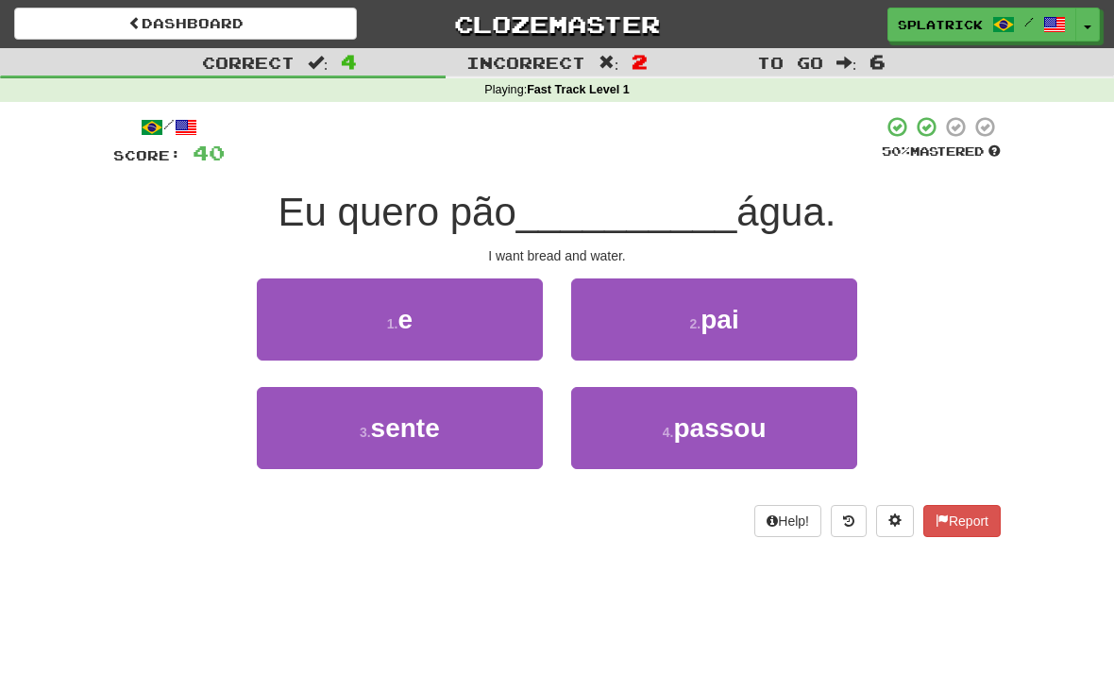
click at [411, 326] on span "e" at bounding box center [404, 319] width 15 height 29
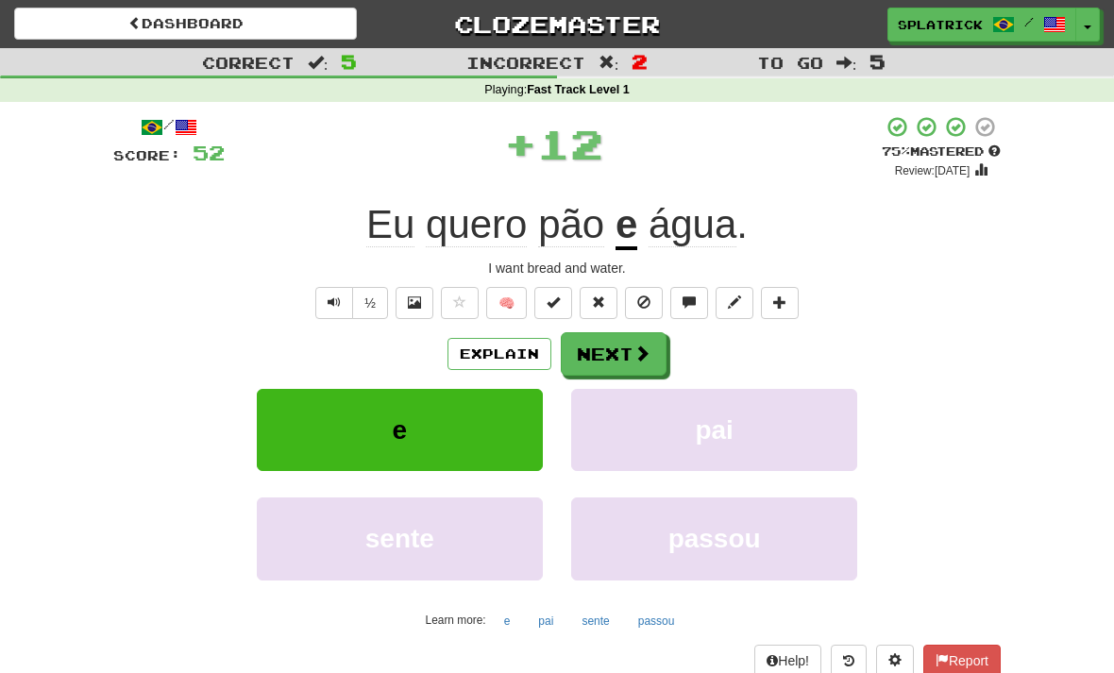
click at [614, 357] on button "Next" at bounding box center [614, 353] width 106 height 43
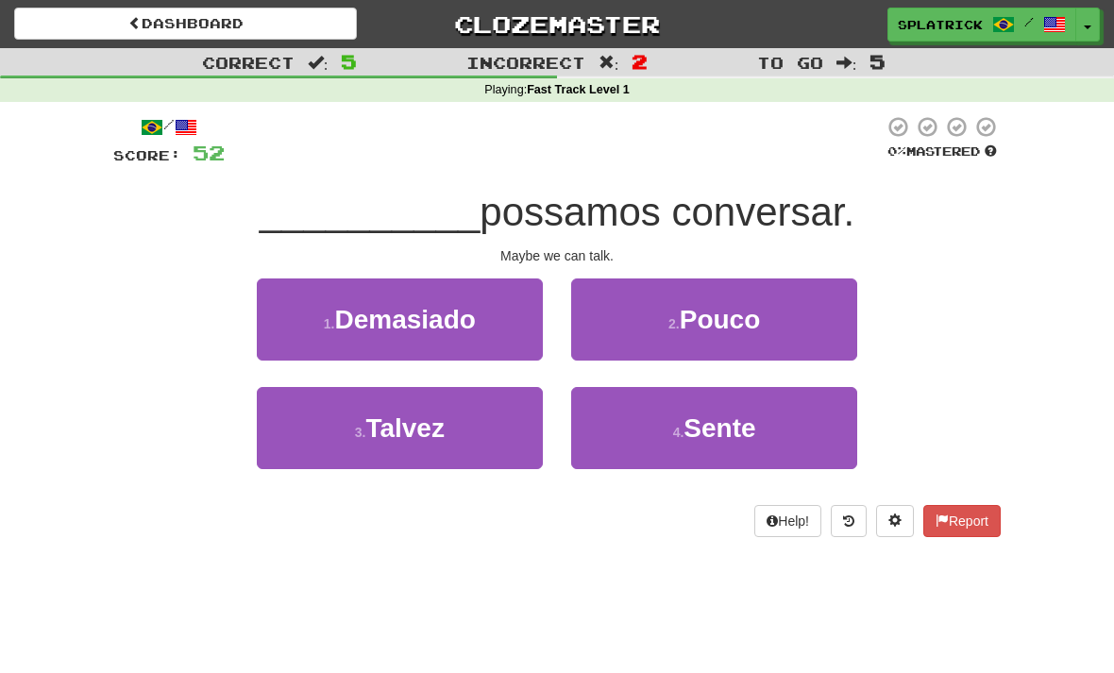
click at [443, 421] on span "Talvez" at bounding box center [404, 428] width 79 height 29
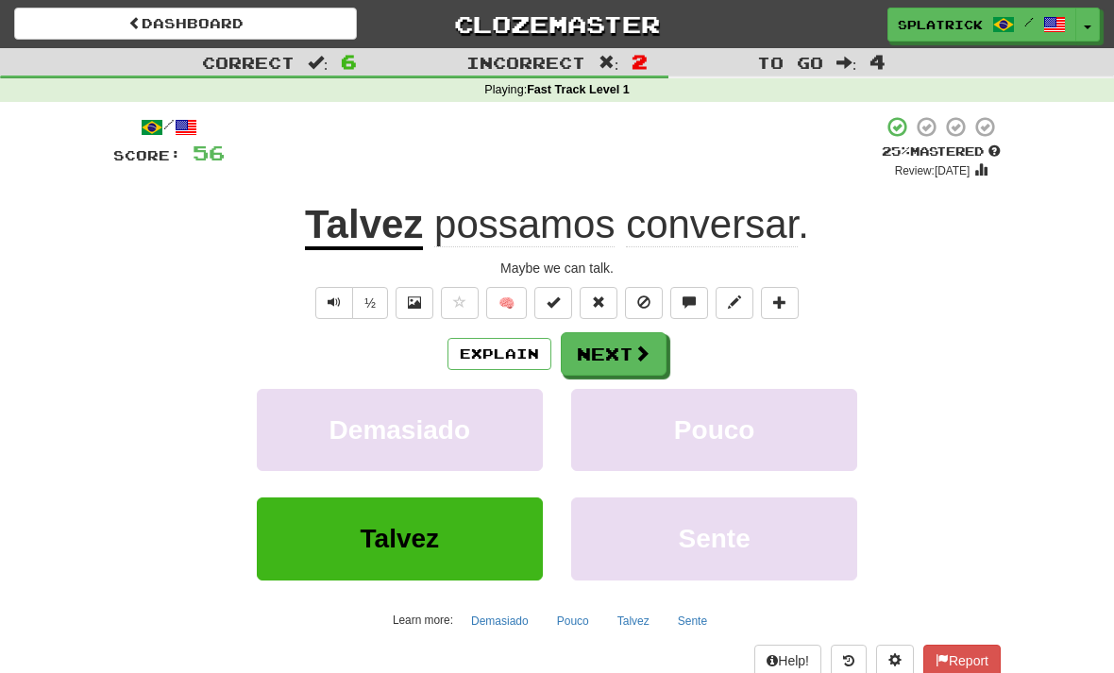
click at [626, 352] on button "Next" at bounding box center [614, 353] width 106 height 43
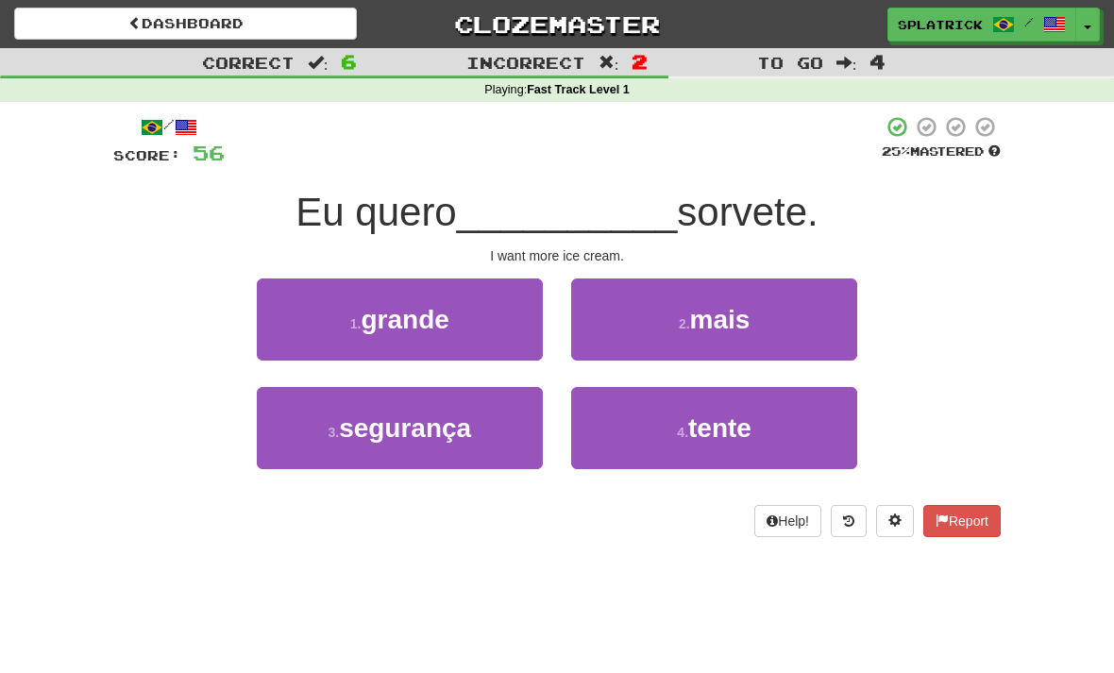
click at [728, 324] on span "mais" at bounding box center [720, 319] width 60 height 29
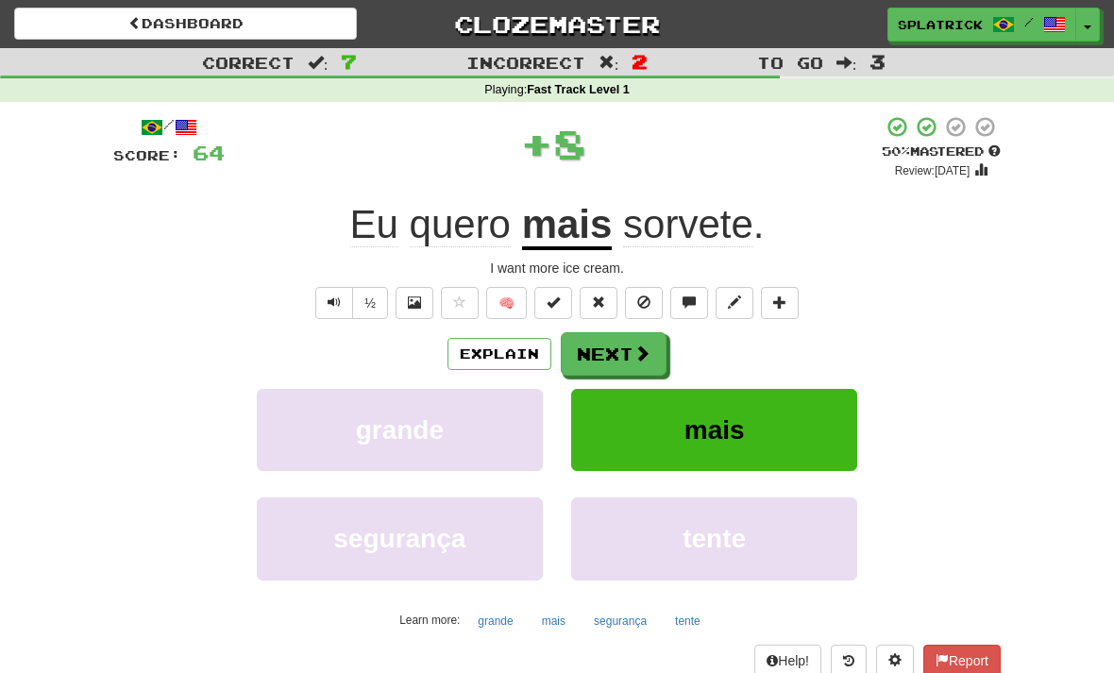
click at [620, 351] on button "Next" at bounding box center [614, 353] width 106 height 43
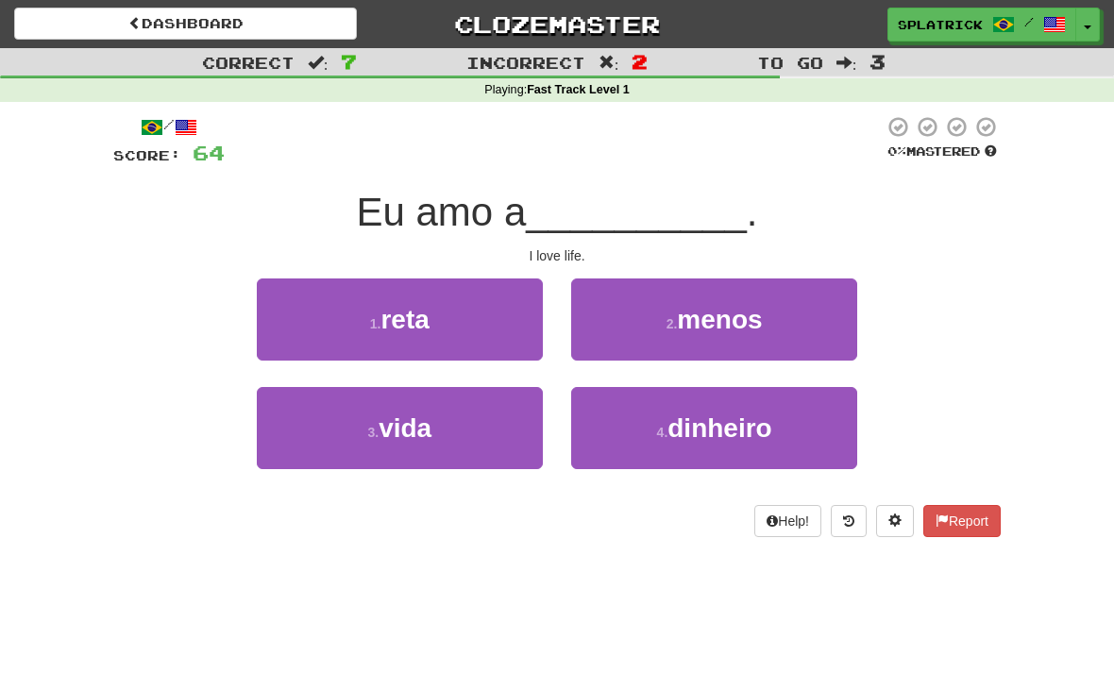
click at [437, 426] on button "3 . vida" at bounding box center [400, 428] width 286 height 82
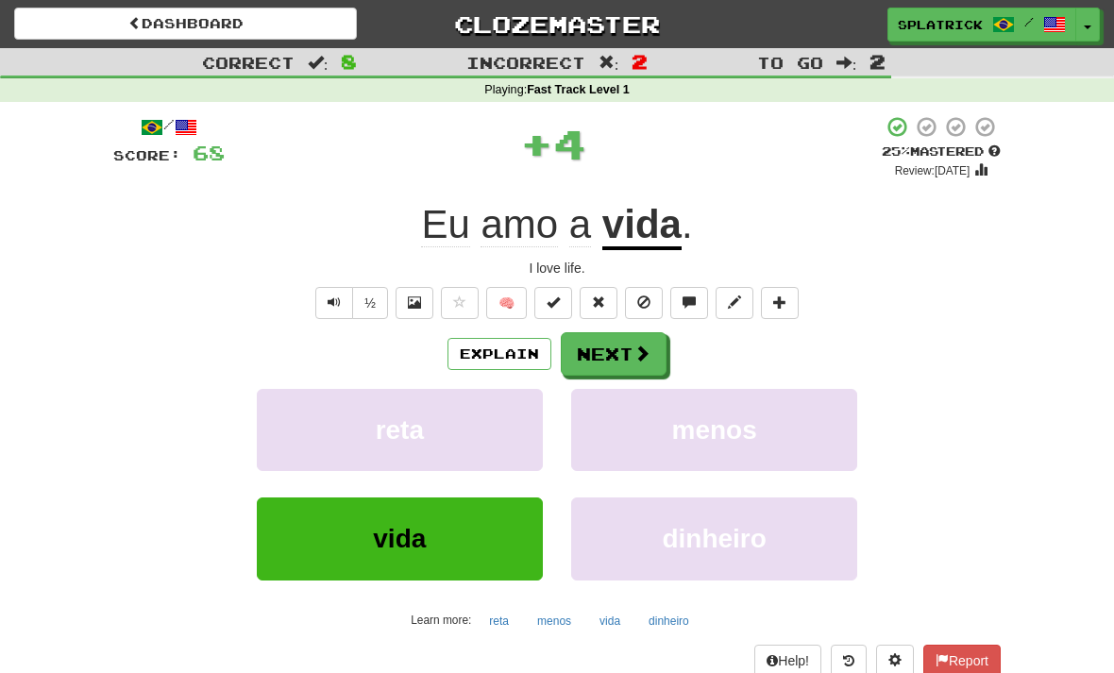
click at [627, 353] on button "Next" at bounding box center [614, 353] width 106 height 43
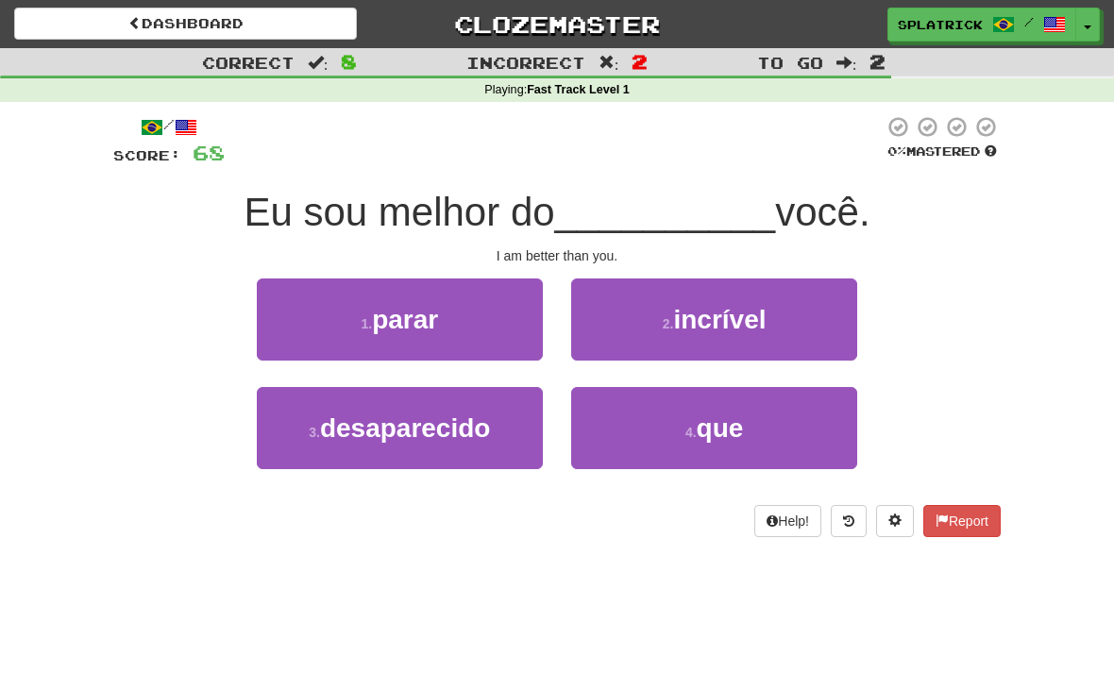
click at [735, 414] on span "que" at bounding box center [720, 428] width 47 height 29
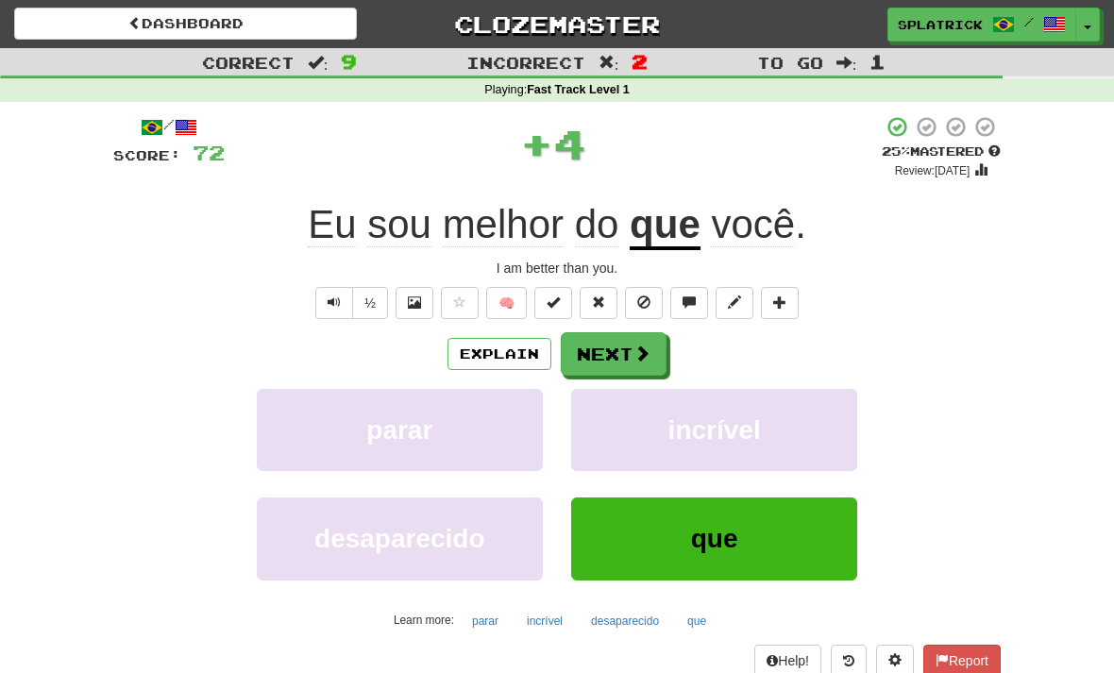
click at [620, 350] on button "Next" at bounding box center [614, 353] width 106 height 43
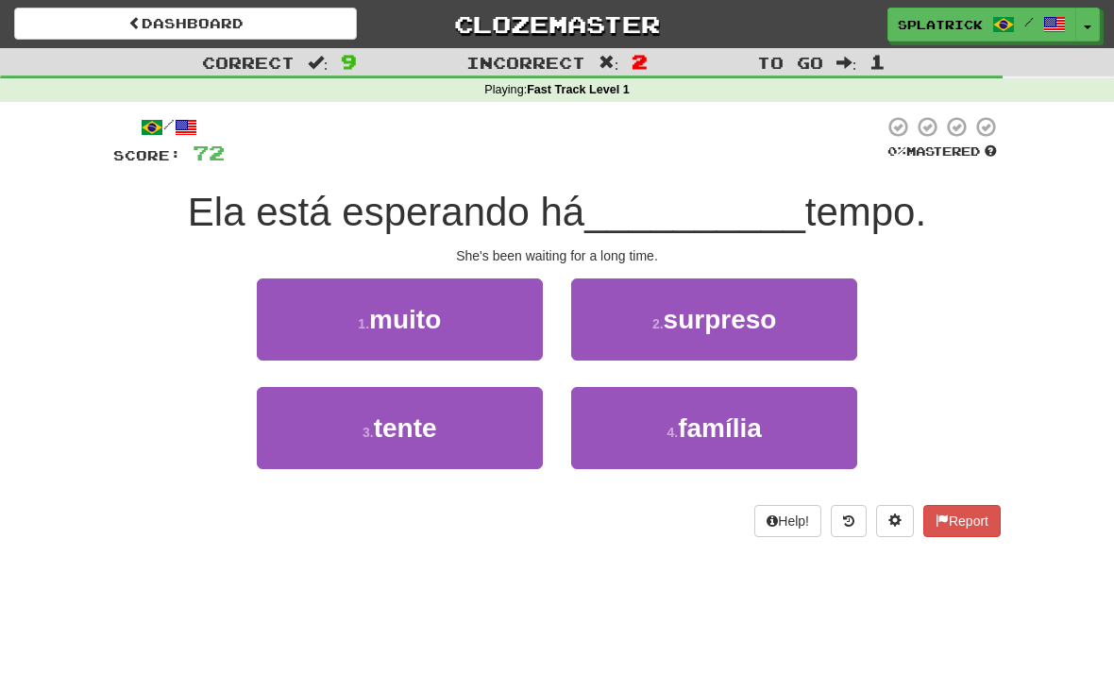
click at [434, 314] on span "muito" at bounding box center [405, 319] width 72 height 29
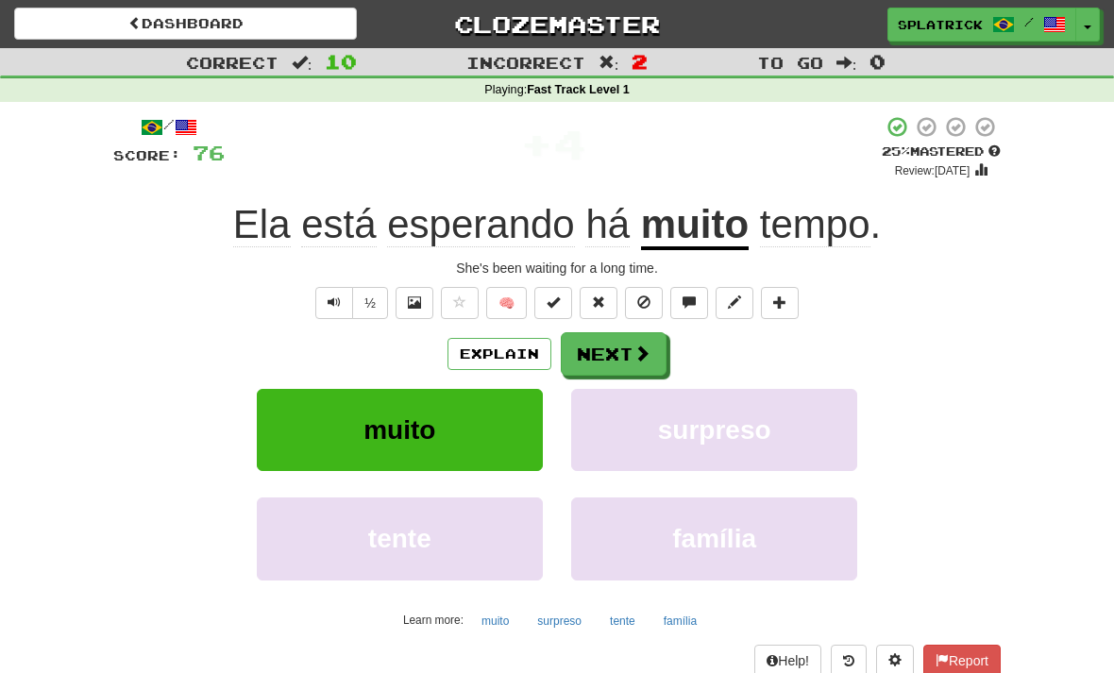
click at [617, 353] on button "Next" at bounding box center [614, 353] width 106 height 43
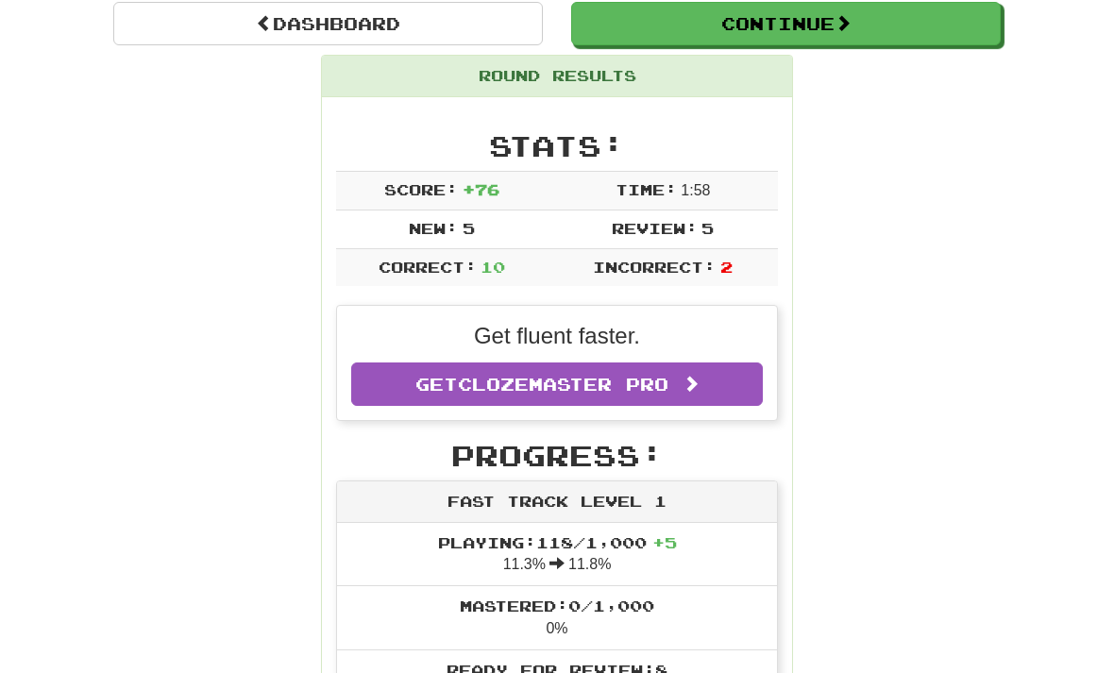
scroll to position [183, 0]
click at [814, 30] on button "Continue" at bounding box center [786, 23] width 430 height 43
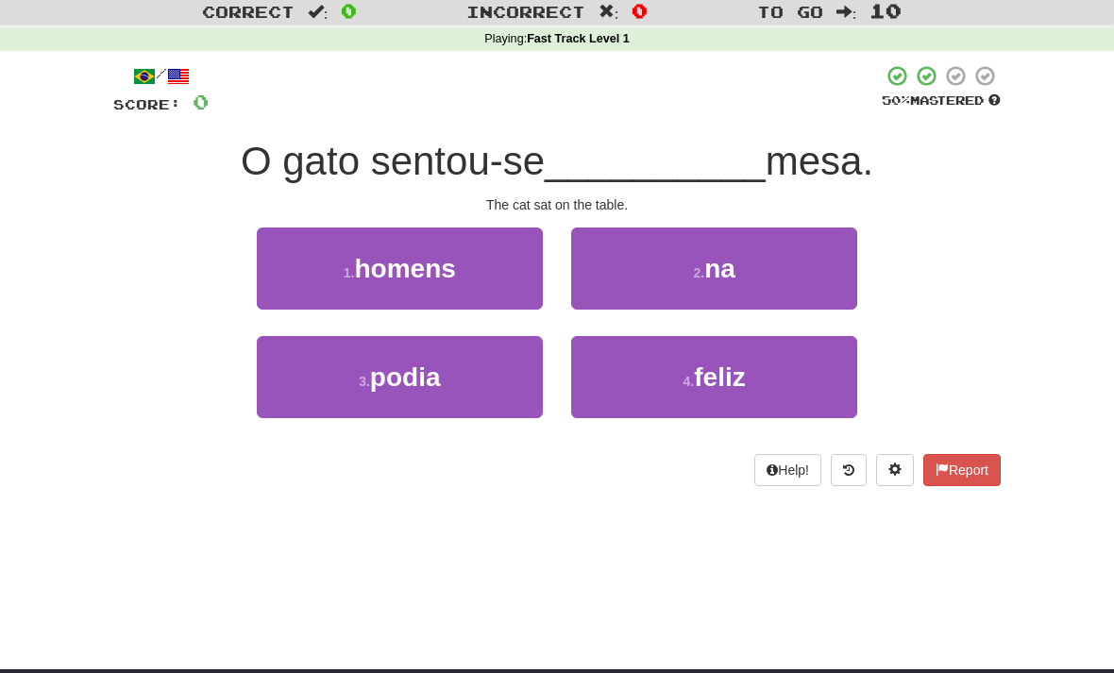
scroll to position [0, 0]
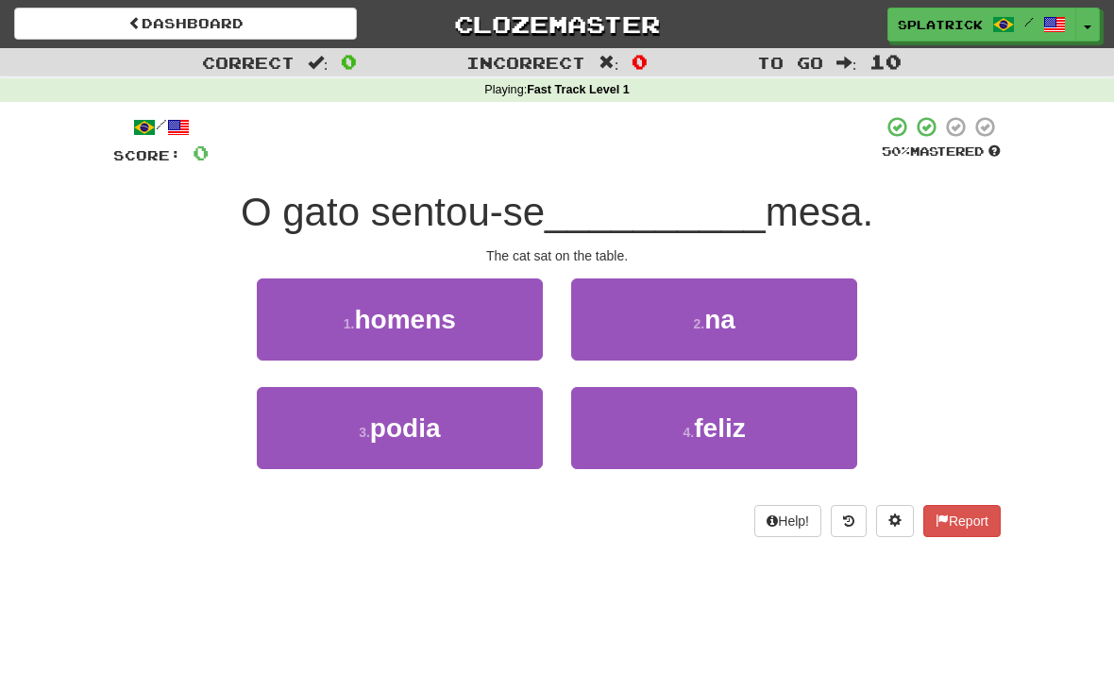
click at [718, 310] on span "na" at bounding box center [719, 319] width 31 height 29
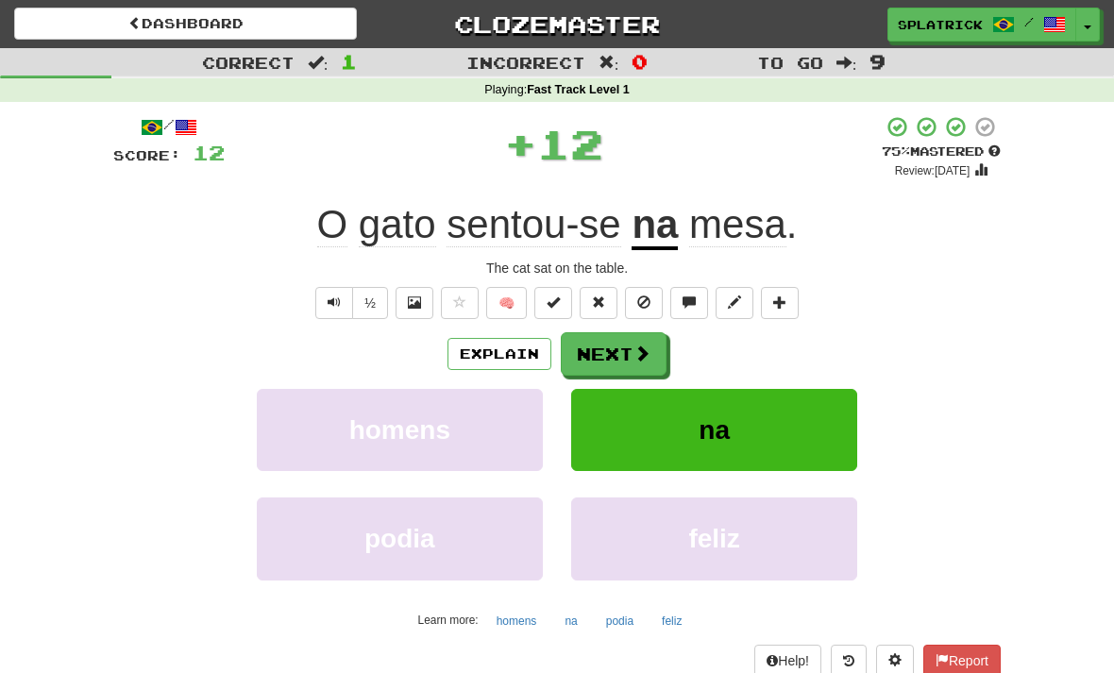
click at [634, 352] on span at bounding box center [642, 353] width 17 height 17
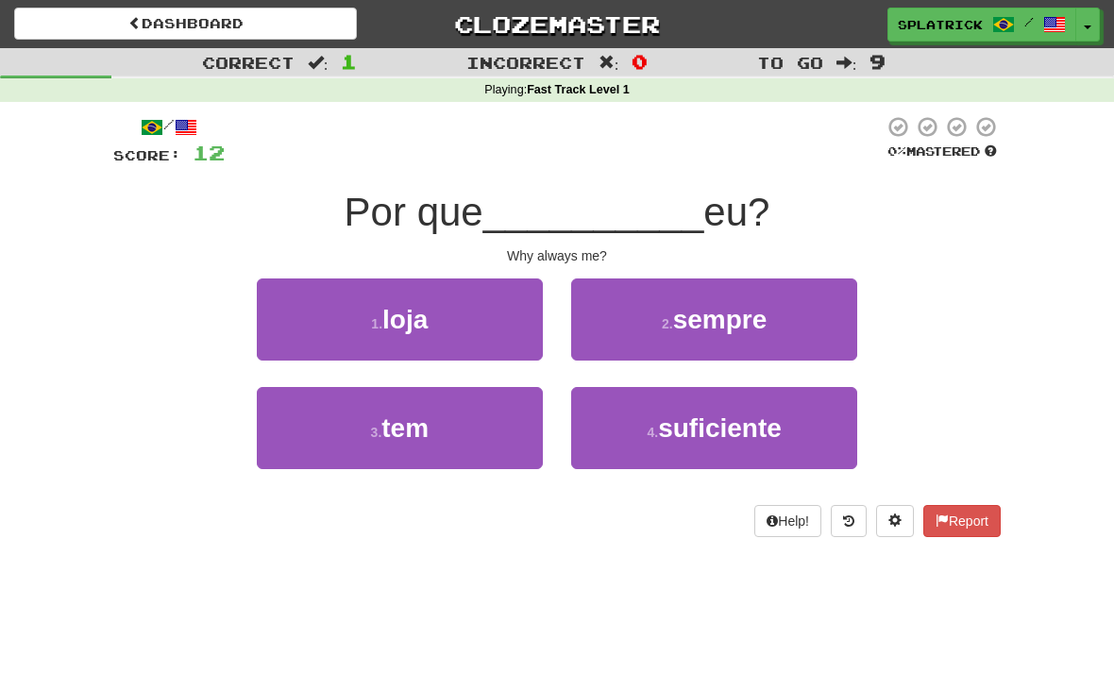
click at [726, 321] on span "sempre" at bounding box center [720, 319] width 94 height 29
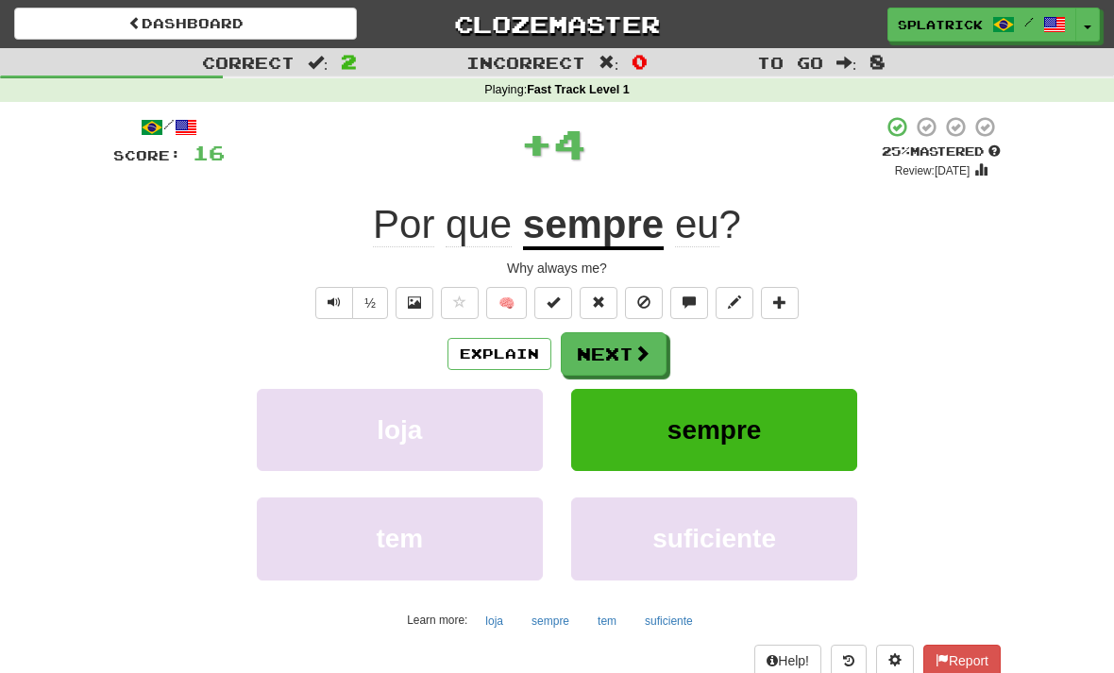
click at [630, 357] on button "Next" at bounding box center [614, 353] width 106 height 43
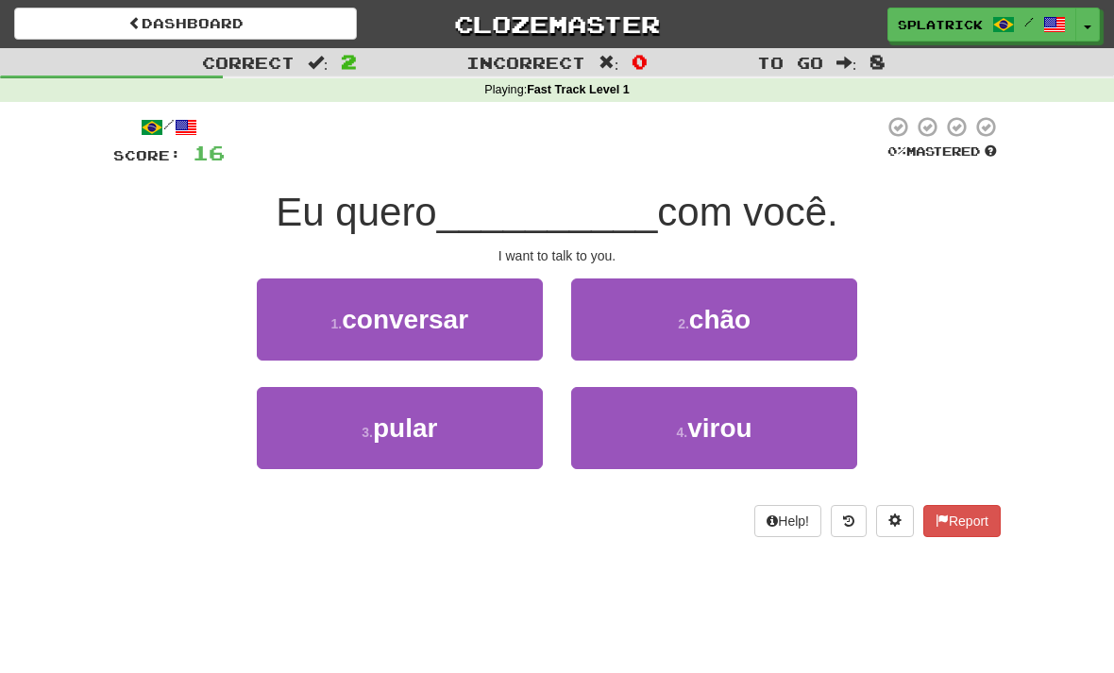
click at [458, 319] on span "conversar" at bounding box center [405, 319] width 127 height 29
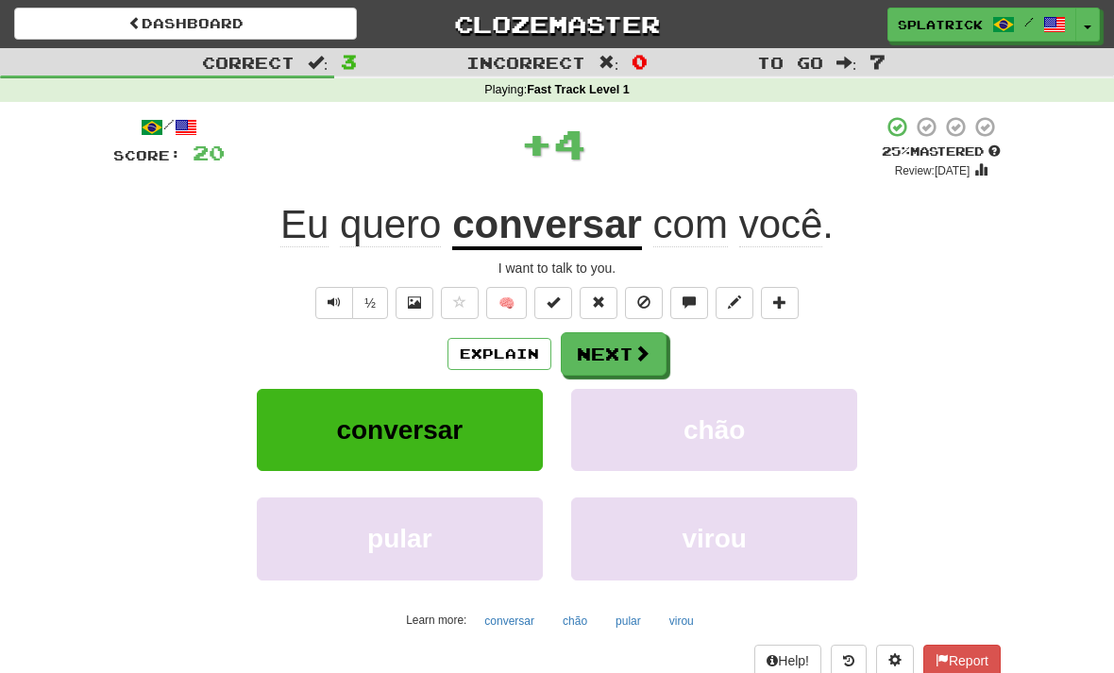
click at [622, 354] on button "Next" at bounding box center [614, 353] width 106 height 43
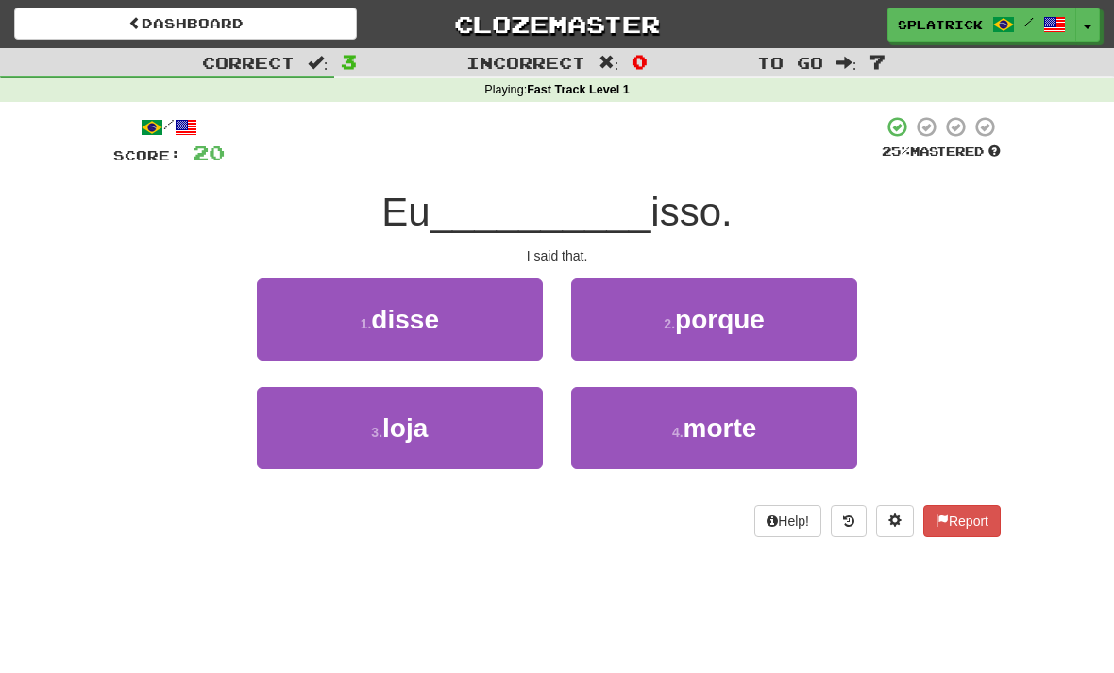
click at [422, 325] on span "disse" at bounding box center [405, 319] width 68 height 29
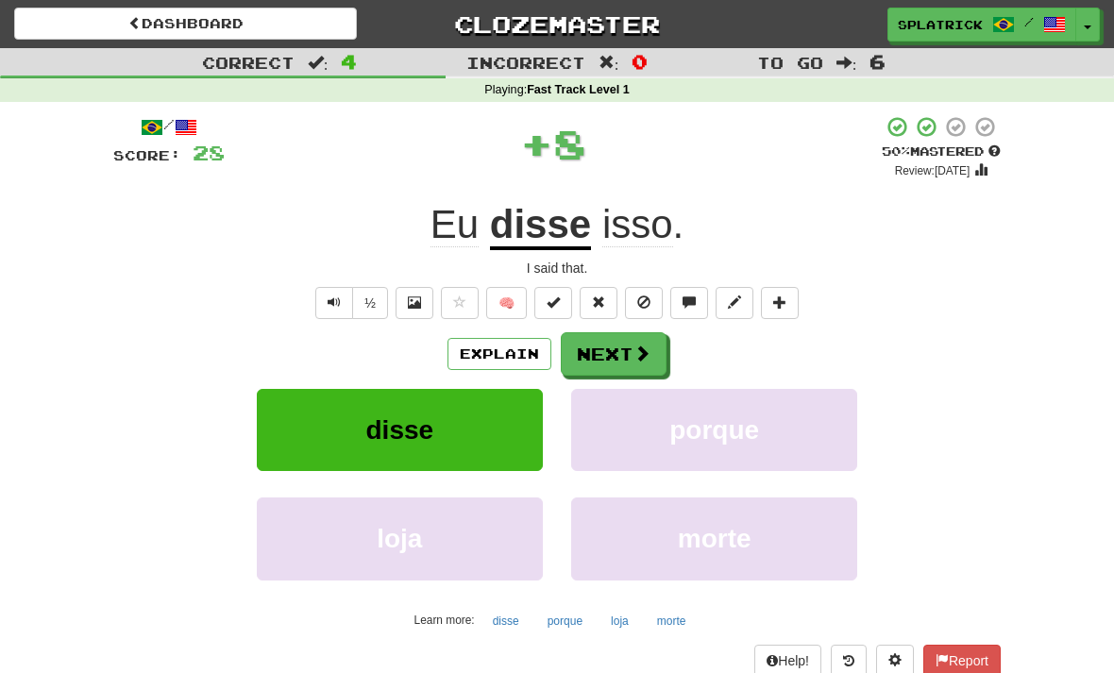
click at [630, 358] on button "Next" at bounding box center [614, 353] width 106 height 43
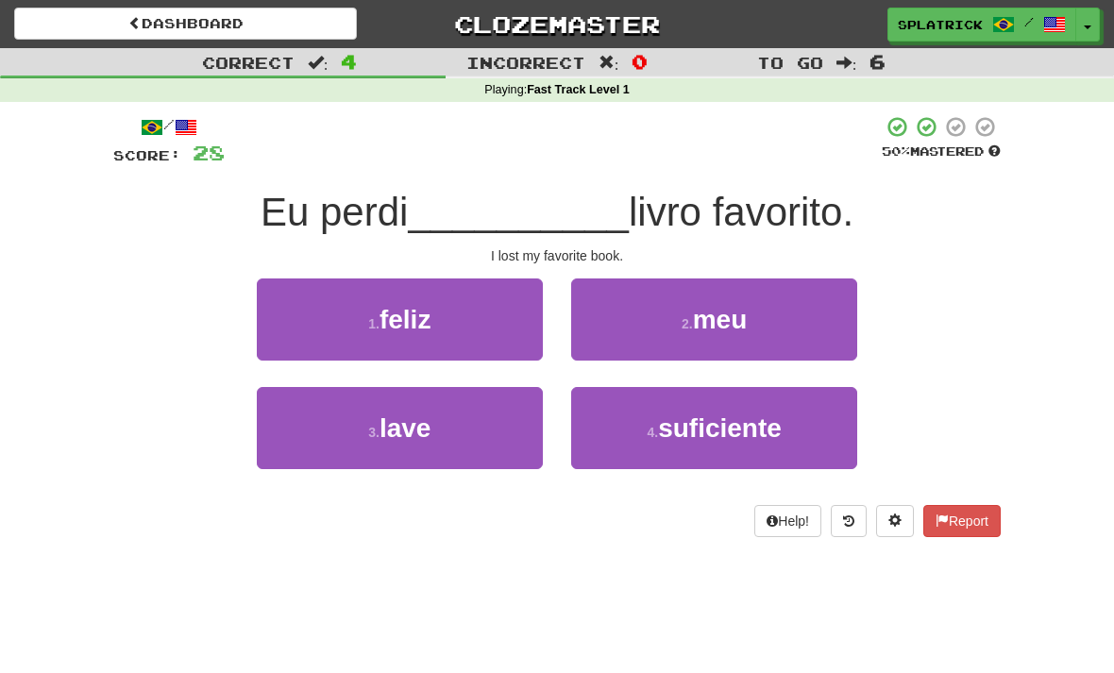
click at [959, 450] on div "3 . lave 4 . suficiente" at bounding box center [557, 441] width 944 height 109
click at [741, 312] on span "meu" at bounding box center [720, 319] width 55 height 29
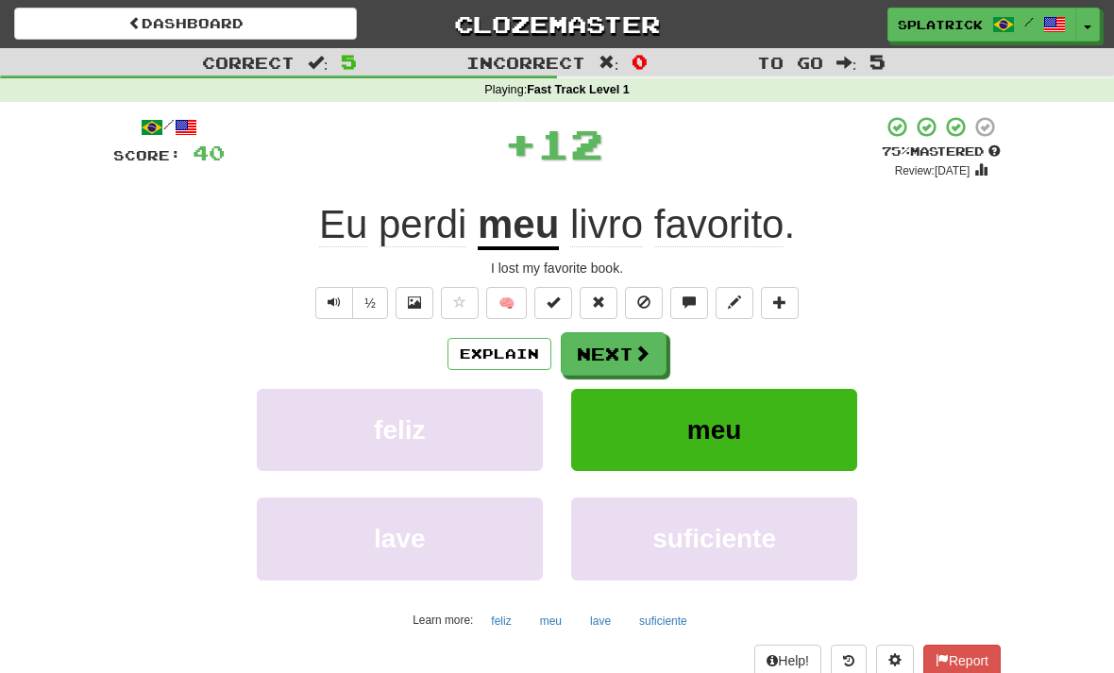
click at [632, 347] on button "Next" at bounding box center [614, 353] width 106 height 43
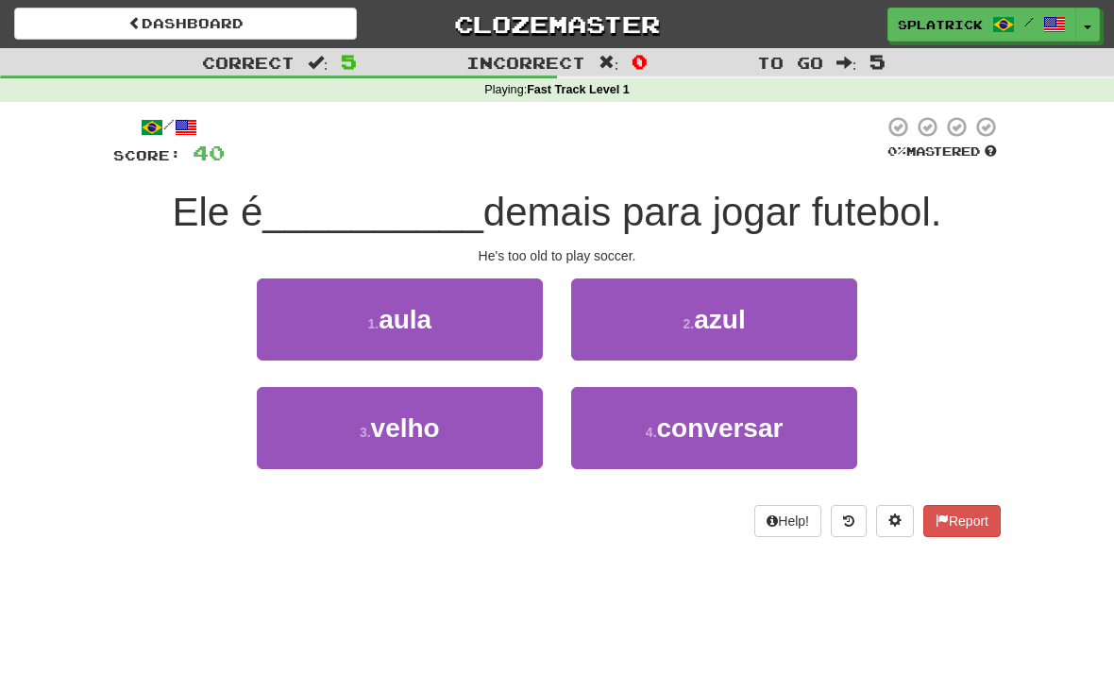
click at [438, 419] on span "velho" at bounding box center [405, 428] width 69 height 29
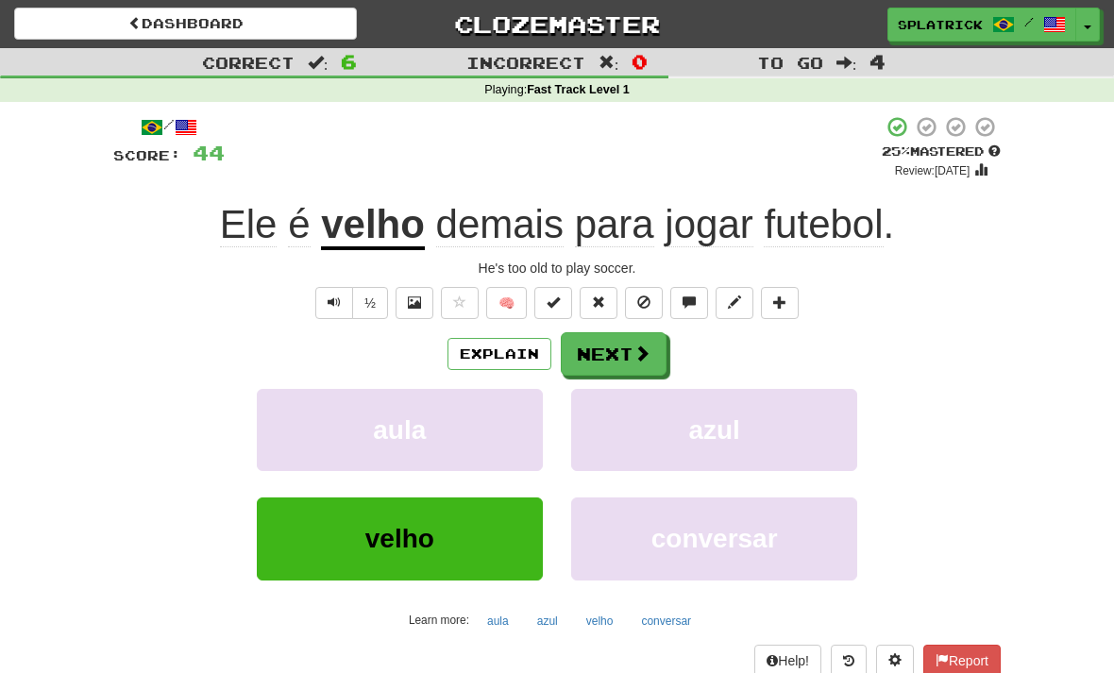
click at [636, 347] on span at bounding box center [642, 353] width 17 height 17
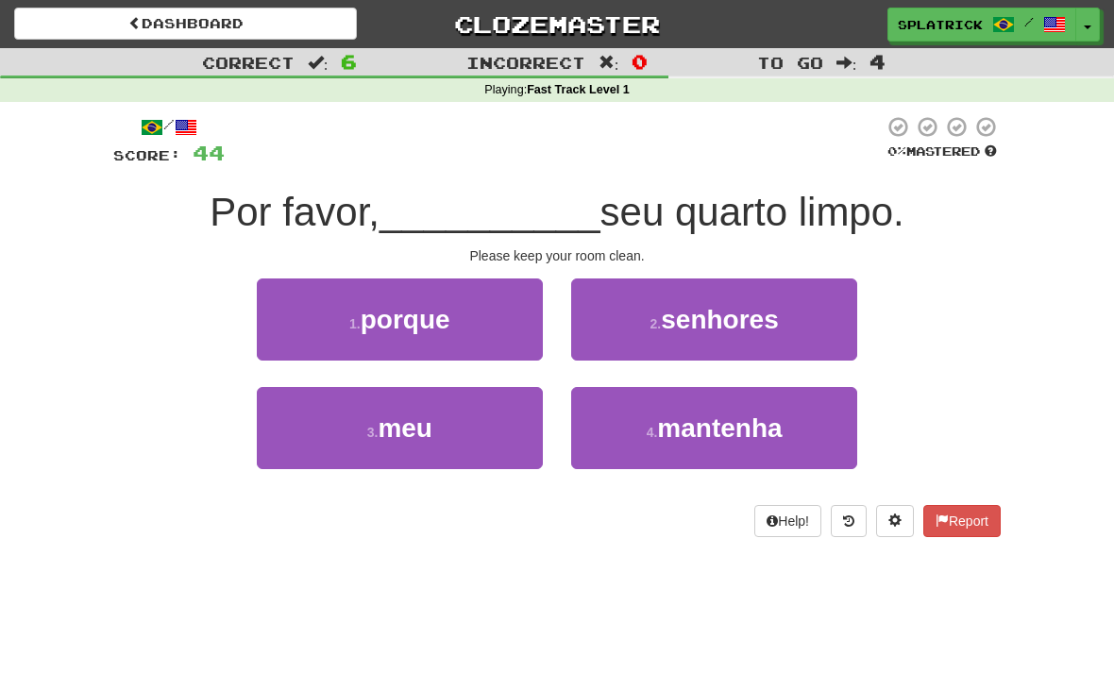
click at [737, 418] on span "mantenha" at bounding box center [719, 428] width 125 height 29
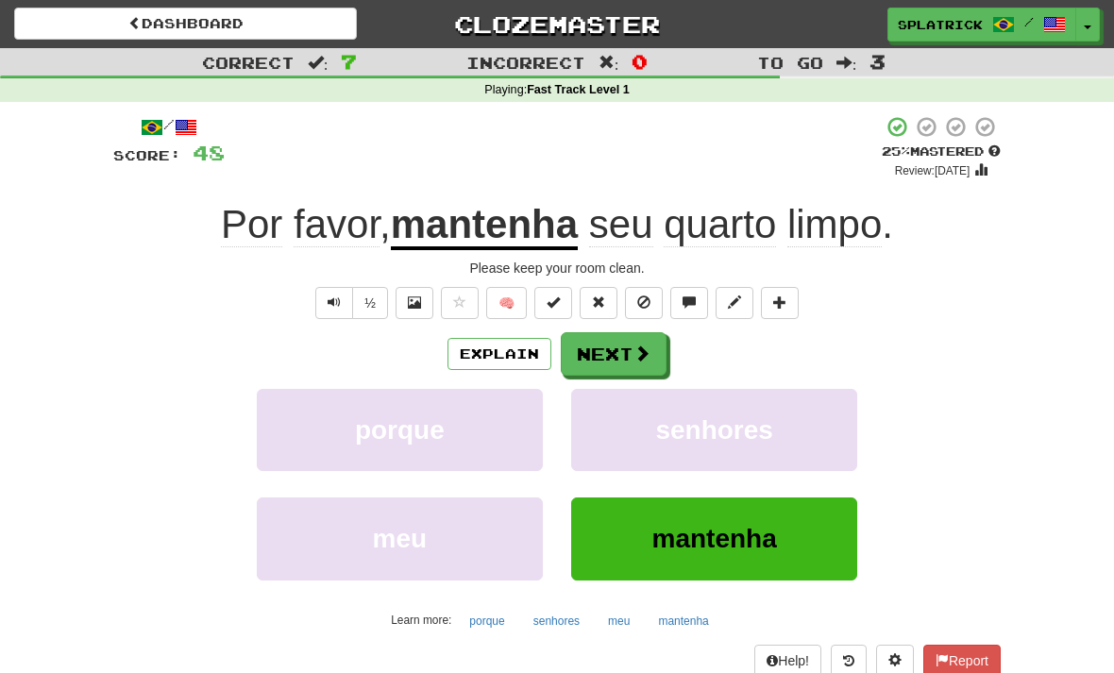
click at [631, 350] on button "Next" at bounding box center [614, 353] width 106 height 43
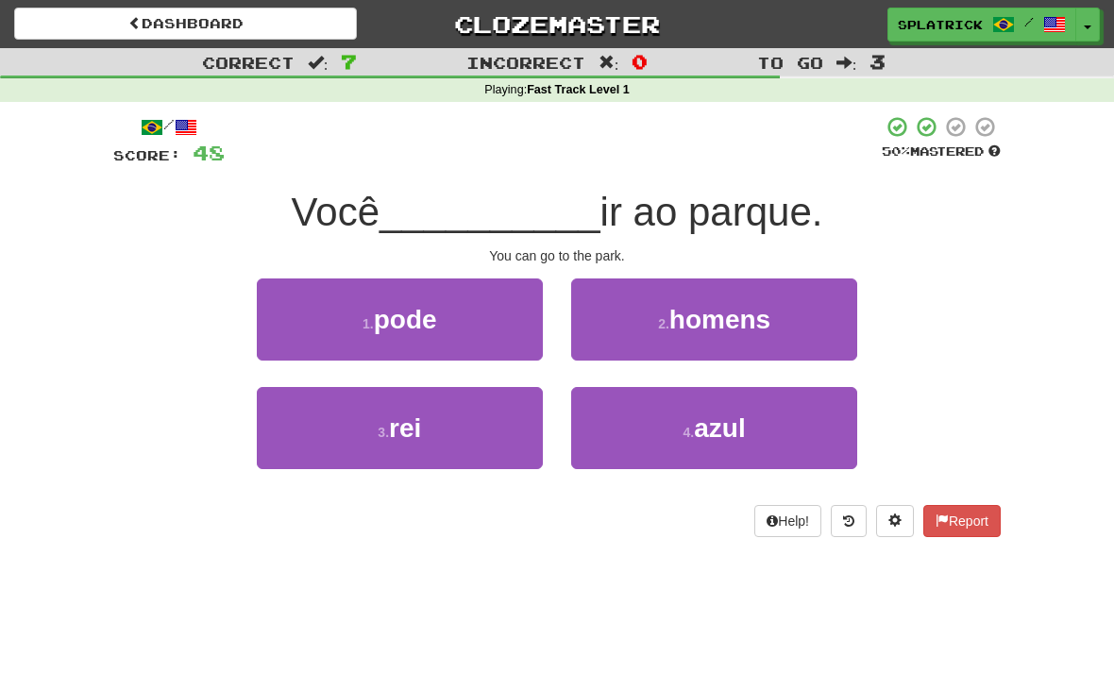
click at [426, 314] on span "pode" at bounding box center [405, 319] width 63 height 29
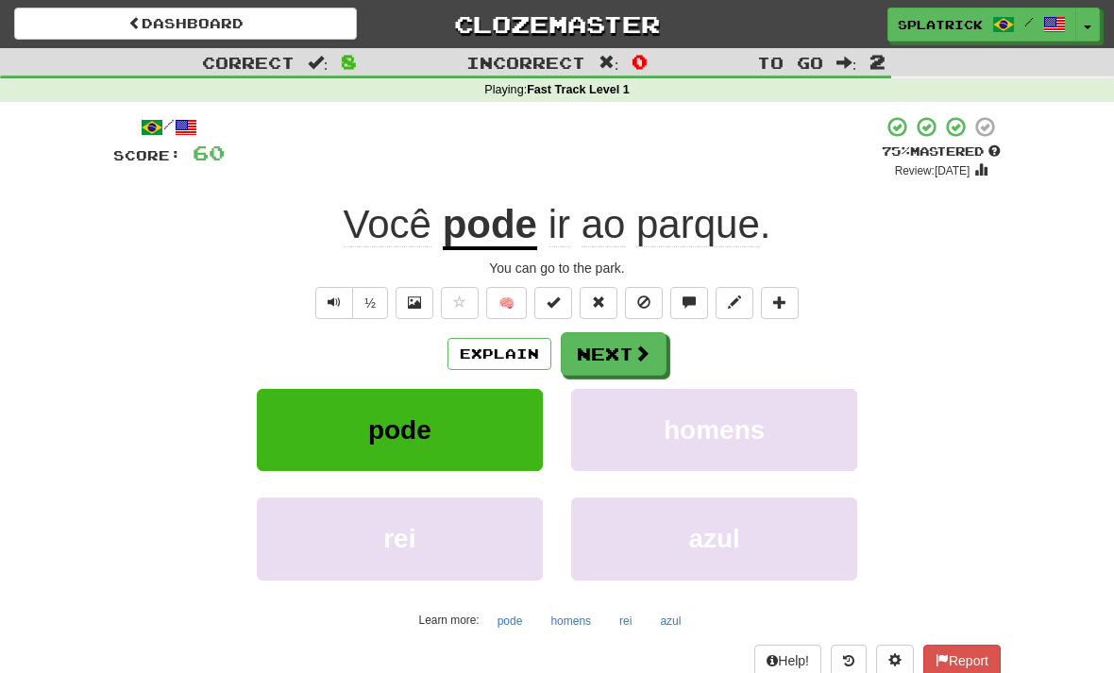
click at [619, 351] on button "Next" at bounding box center [614, 353] width 106 height 43
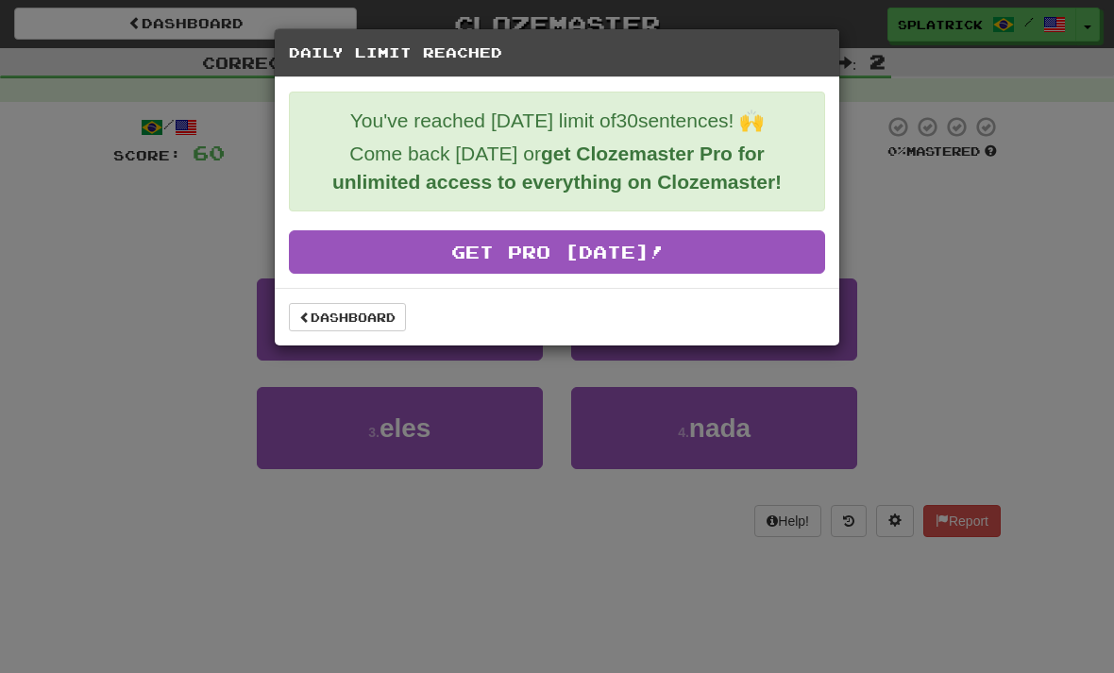
click at [384, 322] on link "Dashboard" at bounding box center [347, 317] width 117 height 28
